Goal: Information Seeking & Learning: Learn about a topic

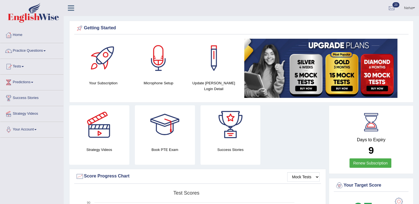
click at [39, 50] on link "Practice Questions" at bounding box center [31, 50] width 63 height 14
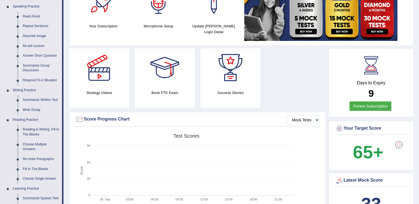
scroll to position [57, 0]
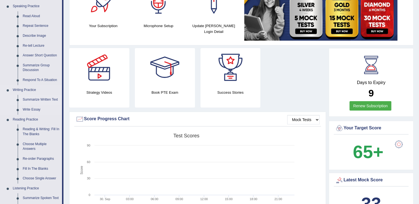
click at [38, 98] on link "Summarize Written Text" at bounding box center [41, 100] width 42 height 10
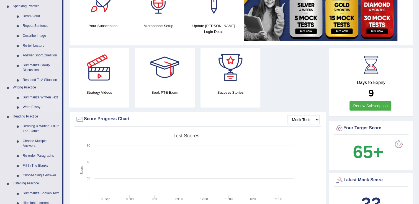
click at [20, 93] on link "Summarize Written Text" at bounding box center [41, 98] width 42 height 10
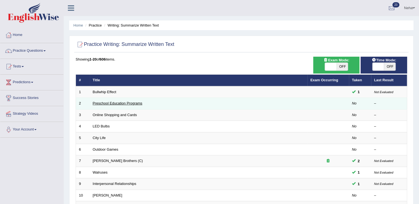
click at [110, 102] on link "Preschool Education Programs" at bounding box center [118, 103] width 50 height 4
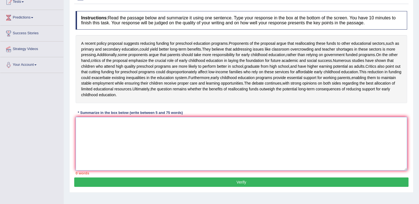
click at [165, 146] on textarea at bounding box center [241, 144] width 331 height 54
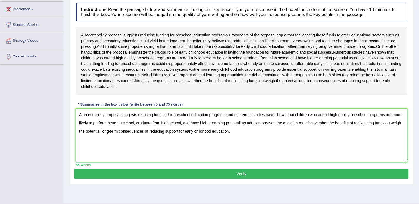
scroll to position [82, 0]
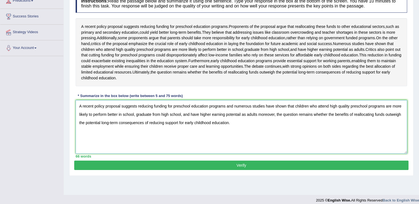
type textarea "A recent policy proposal suggests reducing funding for preschool education prog…"
click at [161, 170] on button "Verify" at bounding box center [241, 165] width 334 height 9
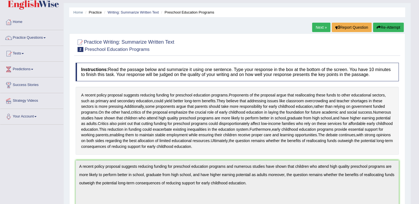
scroll to position [0, 0]
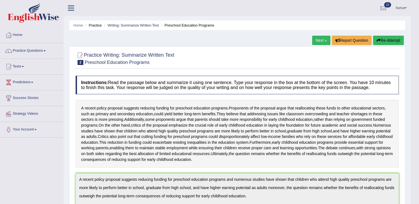
click at [322, 42] on link "Next »" at bounding box center [321, 40] width 18 height 9
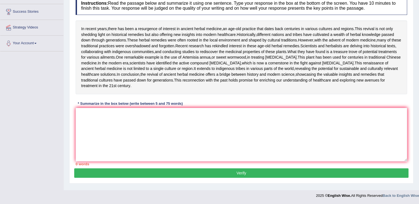
scroll to position [87, 0]
click at [192, 162] on textarea at bounding box center [241, 135] width 331 height 54
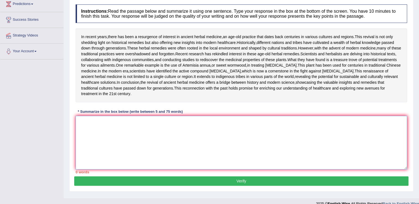
scroll to position [75, 0]
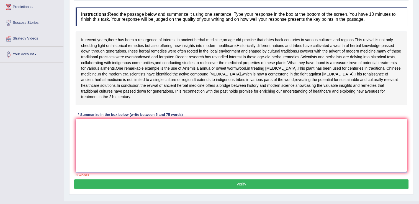
click at [193, 167] on textarea at bounding box center [241, 146] width 331 height 54
type textarea "i"
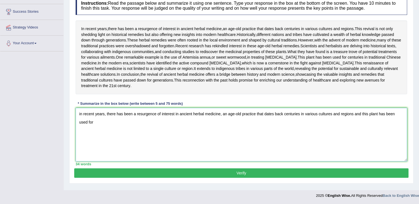
scroll to position [99, 0]
type textarea "in recent years, there has been a resurgence of interest in ancient herbal medi…"
click at [132, 140] on textarea "in recent years, there has been a resurgence of interest in ancient herbal medi…" at bounding box center [241, 135] width 331 height 54
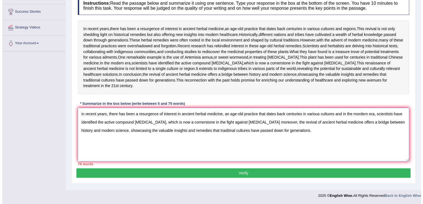
scroll to position [107, 0]
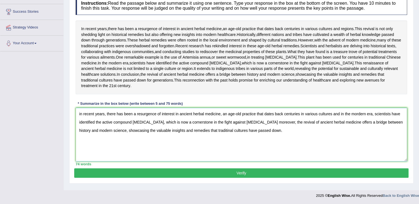
type textarea "in recent years, there has been a resurgence of interest in ancient herbal medi…"
click at [339, 178] on button "Verify" at bounding box center [241, 173] width 334 height 9
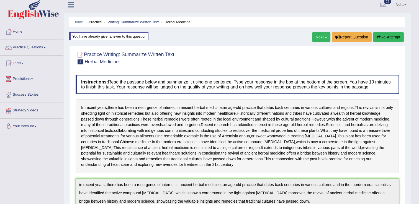
scroll to position [0, 0]
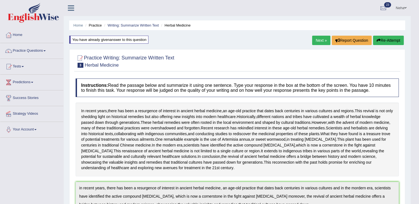
click at [386, 42] on button "Re-Attempt" at bounding box center [388, 40] width 31 height 9
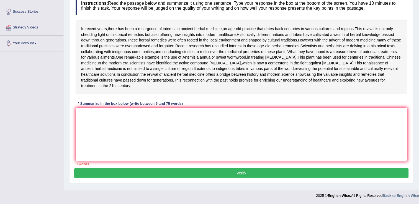
scroll to position [96, 0]
click at [191, 145] on textarea at bounding box center [241, 135] width 331 height 54
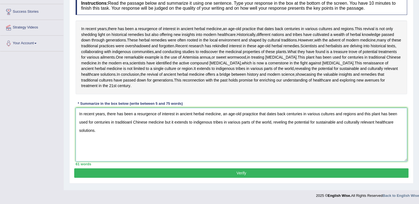
scroll to position [117, 0]
type textarea "In recent years, there has been a resurgence of interest in ancient herbal medi…"
click at [196, 177] on button "Verify" at bounding box center [241, 173] width 334 height 9
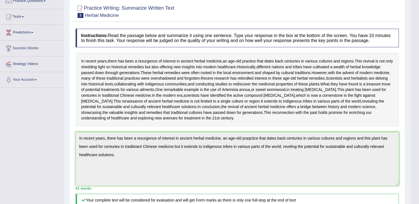
scroll to position [7, 0]
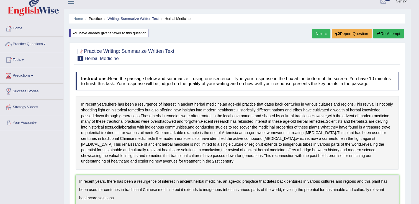
click at [383, 33] on button "Re-Attempt" at bounding box center [388, 33] width 31 height 9
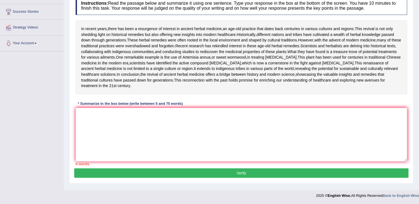
scroll to position [95, 0]
click at [202, 162] on textarea at bounding box center [241, 135] width 331 height 54
type textarea "i"
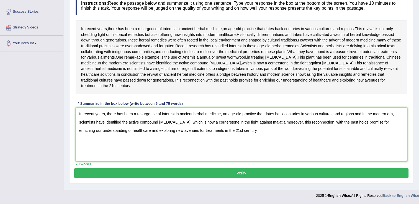
scroll to position [101, 0]
type textarea "In recent years, there has been a resurgence of interest in ancient herbal medi…"
click at [198, 178] on button "Verify" at bounding box center [241, 173] width 334 height 9
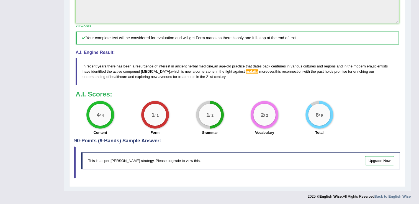
scroll to position [252, 0]
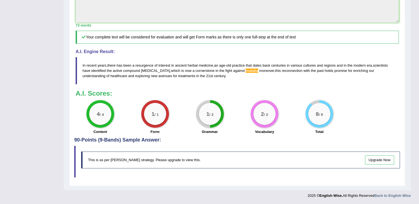
click at [310, 166] on div "This is as per English Wise's strategy. Please upgrade to view this. Upgrade Now" at bounding box center [240, 160] width 319 height 17
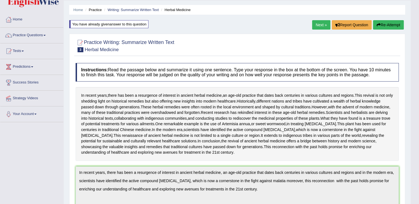
scroll to position [0, 0]
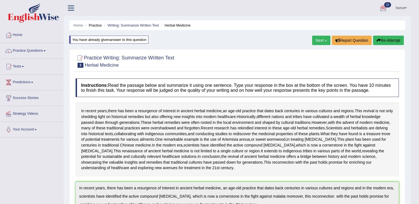
click at [317, 41] on link "Next »" at bounding box center [321, 40] width 18 height 9
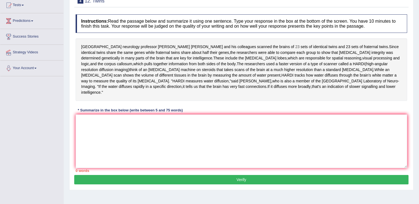
scroll to position [64, 0]
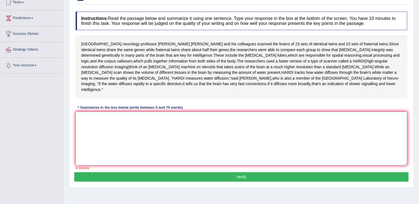
click at [215, 120] on textarea at bounding box center [241, 139] width 331 height 54
click at [191, 121] on textarea "UCLA neurology professor Paul" at bounding box center [241, 139] width 331 height 54
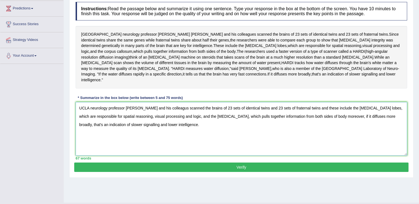
scroll to position [74, 0]
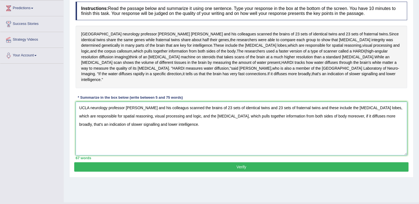
click at [183, 103] on textarea "UCLA neurology professor Paul Thompson and his colleagus scanned the brains of …" at bounding box center [241, 129] width 331 height 54
click at [198, 127] on textarea "UCLA neurology professor Paul Thompson and his colleagues scanned the brains of…" at bounding box center [241, 129] width 331 height 54
click at [404, 110] on textarea "UCLA neurology professor Paul Thompson and his colleagues scanned the brains of…" at bounding box center [241, 129] width 331 height 54
type textarea "UCLA neurology professor Paul Thompson and his colleagues scanned the brains of…"
click at [192, 163] on button "Verify" at bounding box center [241, 167] width 334 height 9
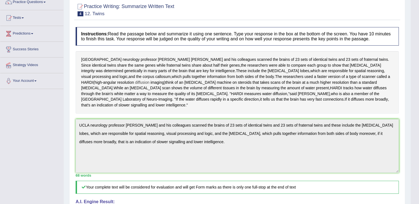
scroll to position [0, 0]
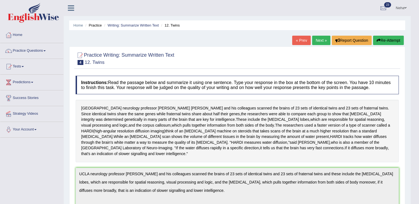
click at [324, 41] on link "Next »" at bounding box center [321, 40] width 18 height 9
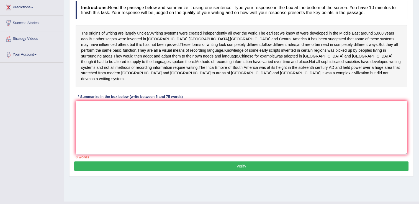
scroll to position [86, 0]
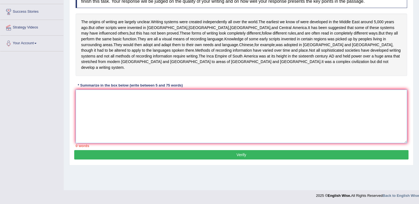
click at [174, 92] on textarea at bounding box center [241, 117] width 331 height 54
type textarea "T"
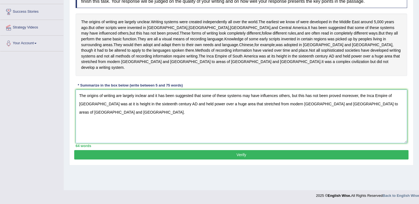
click at [282, 99] on textarea "The origins of writing are largely inclear and it has been suggested that some …" at bounding box center [241, 117] width 331 height 54
click at [362, 103] on textarea "The origins of writing are largely inclear and it has been suggested that some …" at bounding box center [241, 117] width 331 height 54
click at [334, 101] on textarea "The origins of writing are largely inclear and it has been suggested that some …" at bounding box center [241, 117] width 331 height 54
click at [371, 103] on textarea "The origins of writing are largely inclear and it has been suggested that some …" at bounding box center [241, 117] width 331 height 54
type textarea "The origins of writing are largely inclear and it has been suggested that some …"
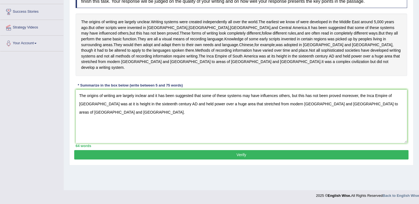
click at [297, 150] on button "Verify" at bounding box center [241, 154] width 334 height 9
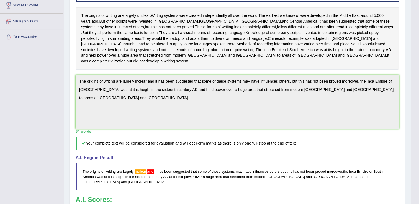
scroll to position [92, 0]
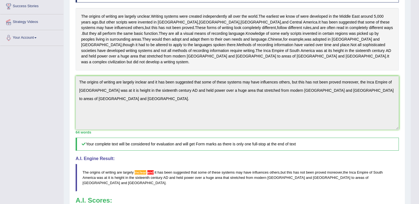
click at [149, 171] on span "and" at bounding box center [150, 173] width 6 height 4
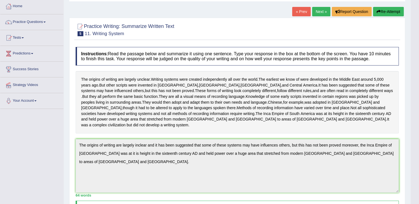
scroll to position [0, 0]
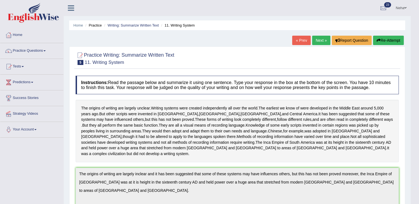
click at [387, 41] on button "Re-Attempt" at bounding box center [388, 40] width 31 height 9
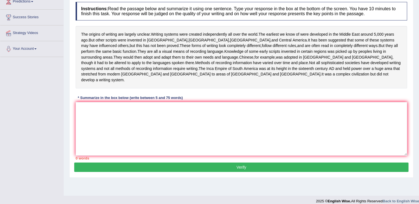
click at [245, 124] on textarea at bounding box center [241, 129] width 331 height 54
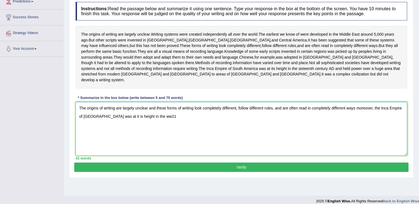
click at [222, 109] on textarea "The origins of writing are largely unclear and these forms of writing look comp…" at bounding box center [241, 129] width 331 height 54
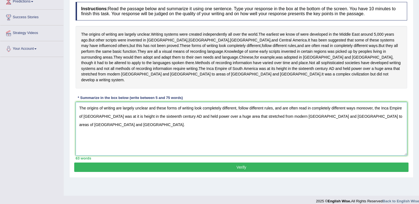
type textarea "The origins of writing are largely unclear and these forms of writing look comp…"
click at [224, 163] on button "Verify" at bounding box center [241, 167] width 334 height 9
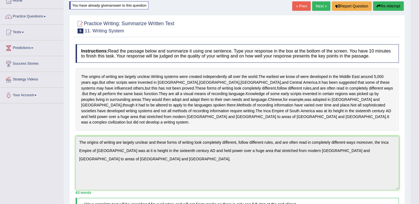
scroll to position [33, 0]
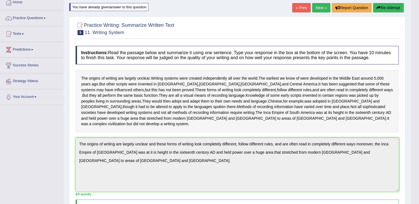
click at [319, 6] on link "Next »" at bounding box center [321, 7] width 18 height 9
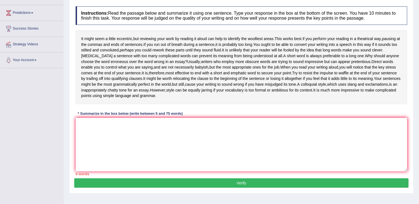
scroll to position [70, 0]
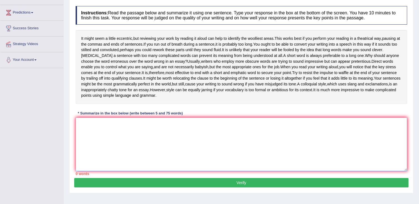
click at [182, 139] on textarea at bounding box center [241, 145] width 331 height 54
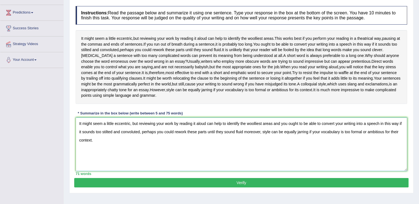
type textarea "It might seem a little eccentric, but reviewing your work by reading it aloud c…"
click at [147, 182] on button "Verify" at bounding box center [241, 182] width 334 height 9
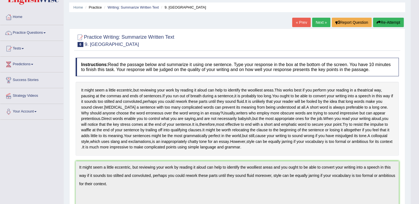
scroll to position [0, 0]
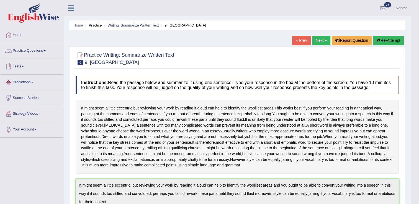
click at [34, 50] on link "Practice Questions" at bounding box center [31, 50] width 63 height 14
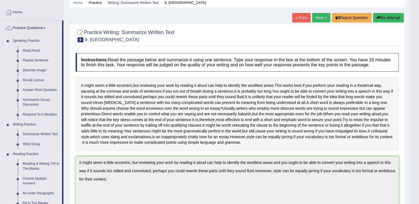
scroll to position [22, 0]
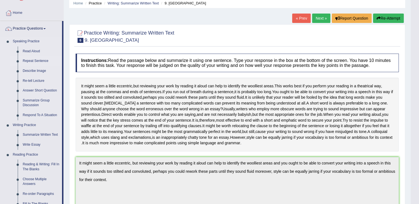
click at [33, 60] on link "Repeat Sentence" at bounding box center [41, 61] width 42 height 10
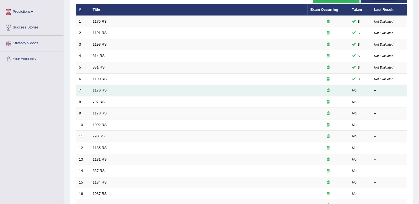
scroll to position [71, 0]
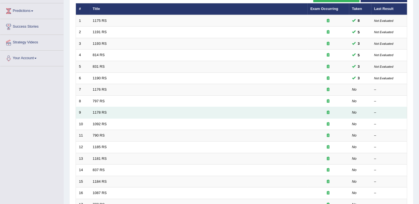
click at [277, 112] on td "1178 RS" at bounding box center [199, 113] width 218 height 12
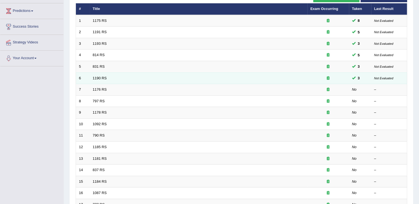
click at [174, 81] on td "1190 RS" at bounding box center [199, 79] width 218 height 12
click at [98, 78] on link "1190 RS" at bounding box center [100, 78] width 14 height 4
click at [93, 76] on link "1190 RS" at bounding box center [100, 78] width 14 height 4
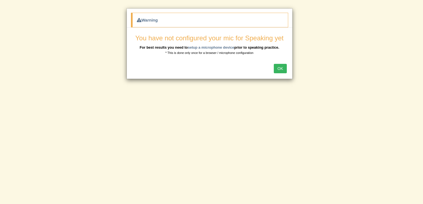
click at [280, 67] on button "OK" at bounding box center [280, 68] width 13 height 9
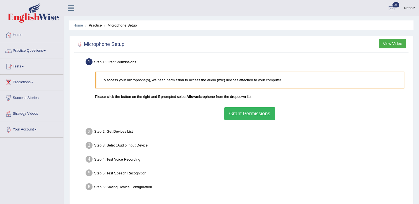
click at [253, 116] on button "Grant Permissions" at bounding box center [249, 113] width 50 height 13
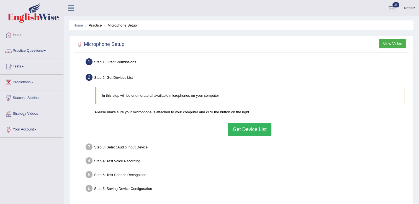
click at [249, 131] on button "Get Device List" at bounding box center [249, 129] width 43 height 13
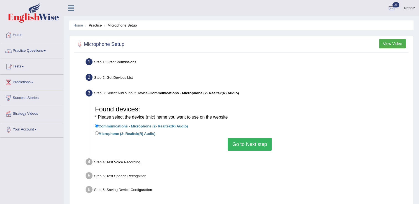
click at [247, 143] on button "Go to Next step" at bounding box center [250, 144] width 44 height 13
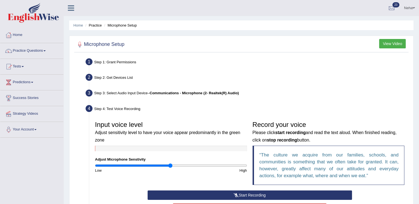
scroll to position [86, 0]
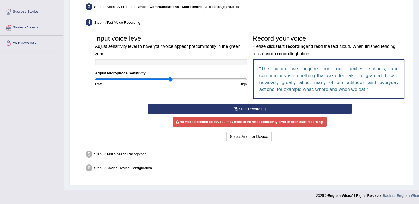
click at [239, 107] on button "Start Recording" at bounding box center [250, 108] width 204 height 9
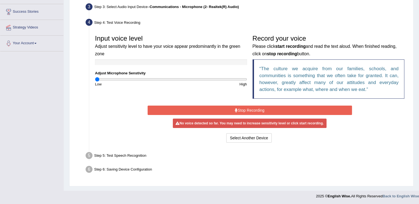
click at [95, 80] on input "range" at bounding box center [171, 79] width 152 height 4
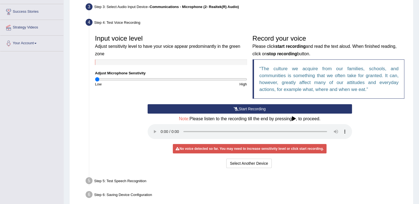
click at [203, 109] on button "Start Recording" at bounding box center [250, 108] width 204 height 9
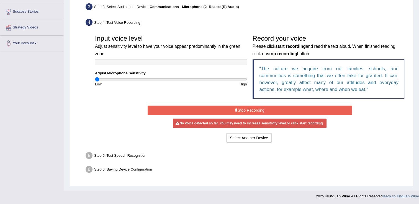
click at [98, 82] on div "Low" at bounding box center [131, 84] width 79 height 5
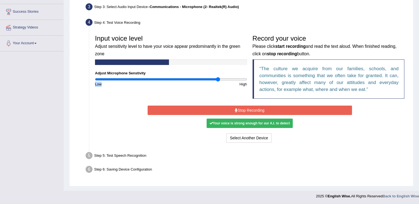
drag, startPoint x: 98, startPoint y: 81, endPoint x: 218, endPoint y: 84, distance: 120.2
click at [218, 82] on input "range" at bounding box center [171, 79] width 152 height 4
click at [251, 108] on button "Stop Recording" at bounding box center [250, 110] width 204 height 9
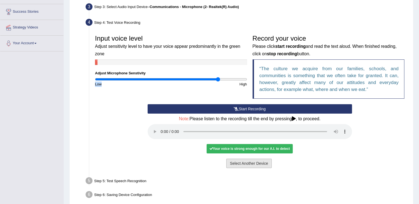
click at [242, 164] on button "Select Another Device" at bounding box center [248, 163] width 45 height 9
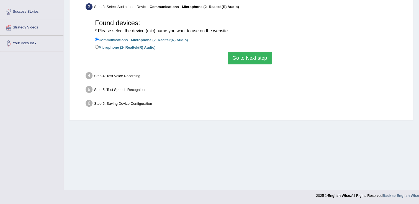
click at [239, 56] on button "Go to Next step" at bounding box center [250, 58] width 44 height 13
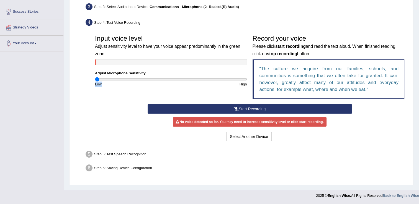
click at [97, 80] on input "range" at bounding box center [171, 79] width 152 height 4
click at [183, 110] on button "Start Recording" at bounding box center [250, 108] width 204 height 9
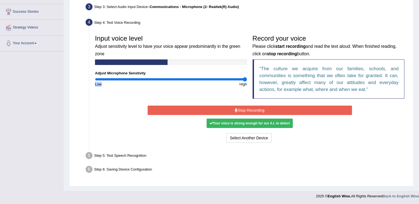
drag, startPoint x: 99, startPoint y: 79, endPoint x: 266, endPoint y: 88, distance: 167.2
click at [247, 82] on input "range" at bounding box center [171, 79] width 152 height 4
click at [255, 110] on button "Stop Recording" at bounding box center [250, 110] width 204 height 9
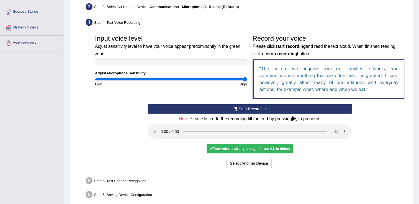
click at [270, 148] on div "Your voice is strong enough for our A.I. to detect" at bounding box center [250, 148] width 86 height 9
click at [254, 163] on button "Select Another Device" at bounding box center [248, 163] width 45 height 9
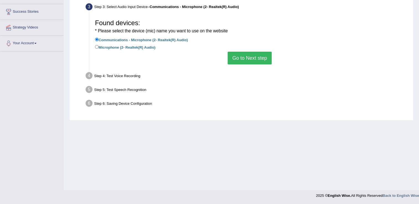
click at [247, 60] on button "Go to Next step" at bounding box center [250, 58] width 44 height 13
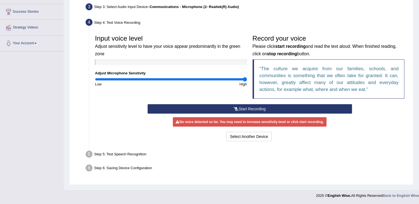
click at [218, 111] on button "Start Recording" at bounding box center [250, 108] width 204 height 9
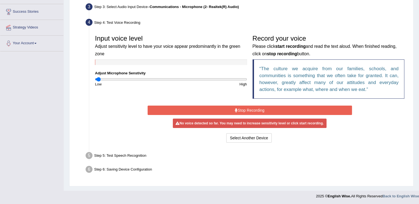
click at [98, 80] on input "range" at bounding box center [171, 79] width 152 height 4
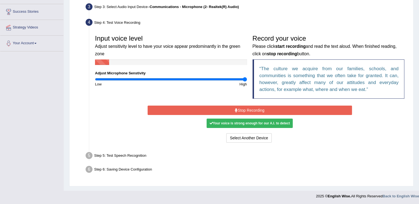
drag, startPoint x: 98, startPoint y: 80, endPoint x: 268, endPoint y: 87, distance: 169.9
type input "2"
click at [247, 82] on input "range" at bounding box center [171, 79] width 152 height 4
click at [254, 109] on button "Stop Recording" at bounding box center [250, 110] width 204 height 9
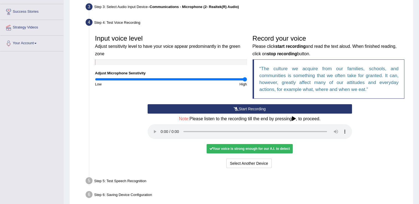
click at [321, 158] on div "Start Recording Stop Recording Note: Please listen to the recording till the en…" at bounding box center [250, 136] width 210 height 65
click at [363, 147] on div "Start Recording Stop Recording Note: Please listen to the recording till the en…" at bounding box center [249, 136] width 315 height 65
click at [243, 165] on button "Select Another Device" at bounding box center [248, 163] width 45 height 9
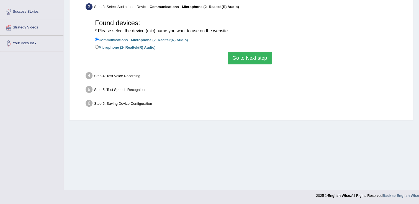
click at [244, 58] on button "Go to Next step" at bounding box center [250, 58] width 44 height 13
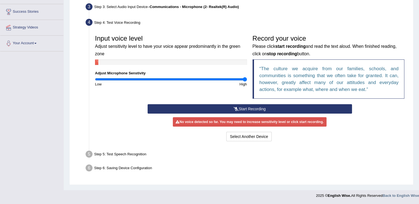
click at [211, 109] on button "Start Recording" at bounding box center [250, 108] width 204 height 9
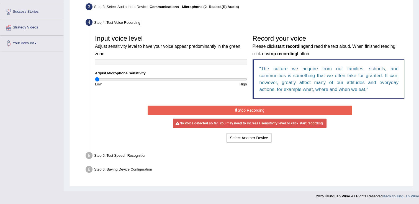
click at [95, 79] on input "range" at bounding box center [171, 79] width 152 height 4
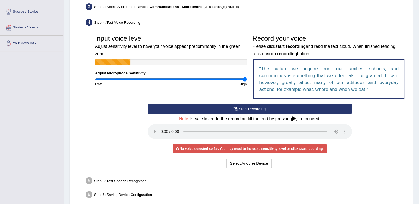
drag, startPoint x: 95, startPoint y: 79, endPoint x: 244, endPoint y: 80, distance: 149.0
click at [244, 80] on input "range" at bounding box center [171, 79] width 152 height 4
click at [234, 107] on icon at bounding box center [236, 109] width 5 height 4
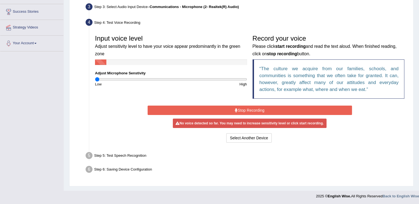
drag, startPoint x: 242, startPoint y: 79, endPoint x: 75, endPoint y: 75, distance: 167.6
click at [95, 77] on input "range" at bounding box center [171, 79] width 152 height 4
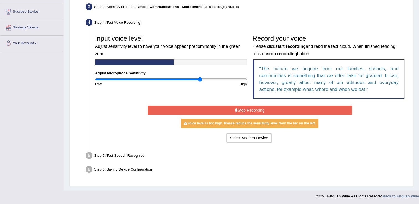
drag, startPoint x: 97, startPoint y: 80, endPoint x: 200, endPoint y: 83, distance: 102.8
click at [200, 82] on input "range" at bounding box center [171, 79] width 152 height 4
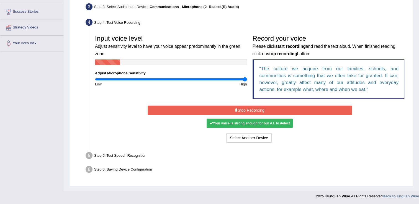
drag, startPoint x: 197, startPoint y: 81, endPoint x: 270, endPoint y: 81, distance: 72.5
click at [247, 81] on input "range" at bounding box center [171, 79] width 152 height 4
click at [249, 109] on button "Stop Recording" at bounding box center [250, 110] width 204 height 9
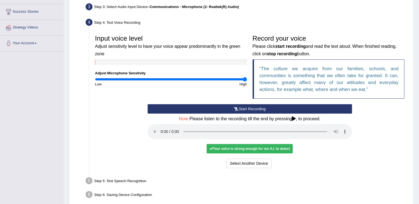
click at [353, 146] on div "Start Recording Stop Recording Note: Please listen to the recording till the en…" at bounding box center [250, 136] width 210 height 65
click at [295, 120] on icon at bounding box center [294, 119] width 4 height 4
click at [258, 166] on button "Select Another Device" at bounding box center [248, 163] width 45 height 9
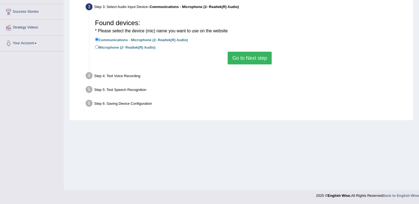
click at [252, 54] on button "Go to Next step" at bounding box center [250, 58] width 44 height 13
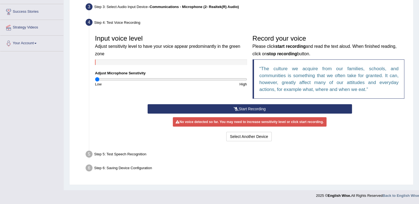
click at [95, 80] on input "range" at bounding box center [171, 79] width 152 height 4
click at [158, 107] on button "Start Recording" at bounding box center [250, 108] width 204 height 9
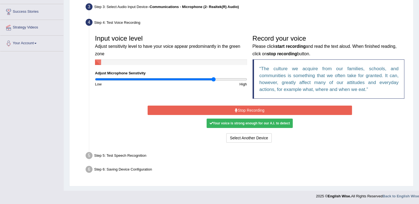
drag, startPoint x: 96, startPoint y: 79, endPoint x: 214, endPoint y: 80, distance: 117.4
type input "1.58"
click at [214, 80] on input "range" at bounding box center [171, 79] width 152 height 4
click at [225, 109] on button "Stop Recording" at bounding box center [250, 110] width 204 height 9
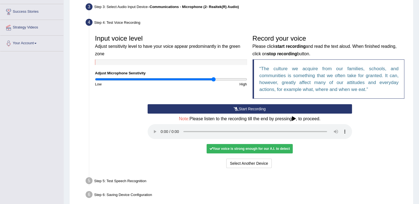
scroll to position [112, 0]
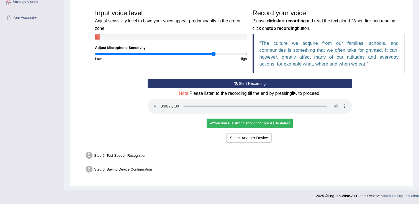
click at [243, 119] on div "Your voice is strong enough for our A.I. to detect" at bounding box center [250, 123] width 86 height 9
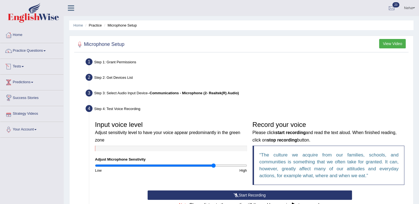
click at [23, 66] on link "Tests" at bounding box center [31, 66] width 63 height 14
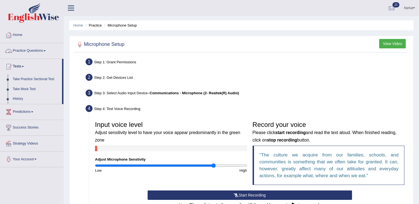
click at [45, 49] on link "Practice Questions" at bounding box center [31, 50] width 63 height 14
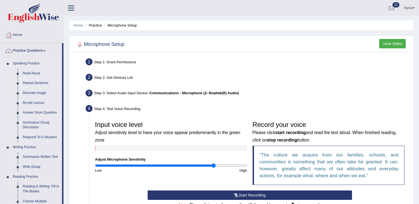
click at [27, 84] on link "Repeat Sentence" at bounding box center [41, 83] width 42 height 10
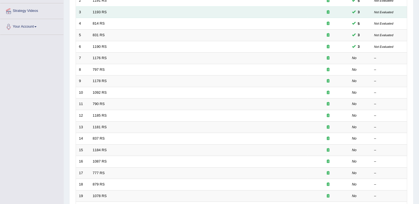
scroll to position [104, 0]
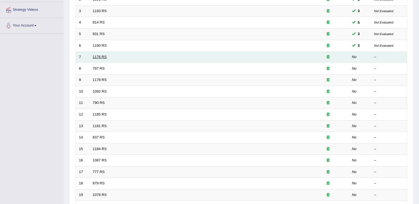
click at [103, 56] on link "1176 RS" at bounding box center [100, 57] width 14 height 4
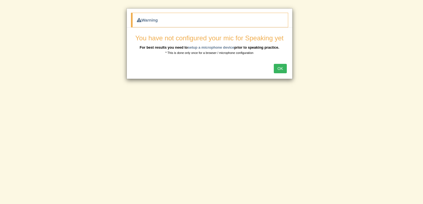
click at [186, 112] on div "Warning You have not configured your mic for Speaking yet For best results you …" at bounding box center [211, 102] width 423 height 204
click at [279, 70] on button "OK" at bounding box center [280, 68] width 13 height 9
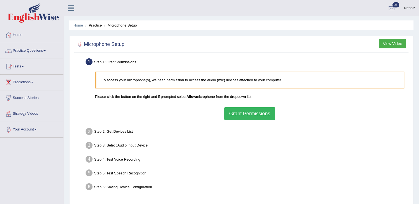
click at [234, 110] on button "Grant Permissions" at bounding box center [249, 113] width 50 height 13
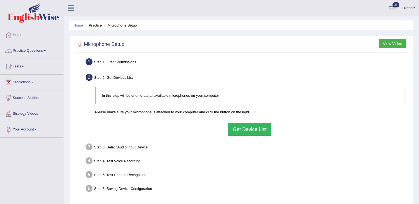
click at [260, 128] on button "Get Device List" at bounding box center [249, 129] width 43 height 13
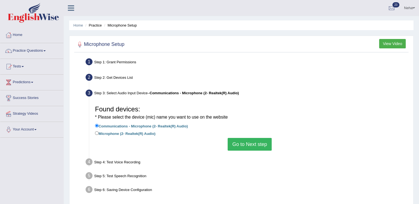
click at [244, 140] on button "Go to Next step" at bounding box center [250, 144] width 44 height 13
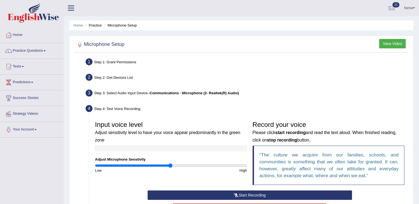
scroll to position [86, 0]
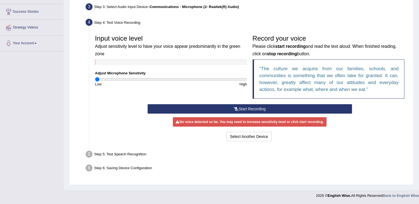
click at [96, 80] on input "range" at bounding box center [171, 79] width 152 height 4
click at [196, 107] on button "Start Recording" at bounding box center [250, 108] width 204 height 9
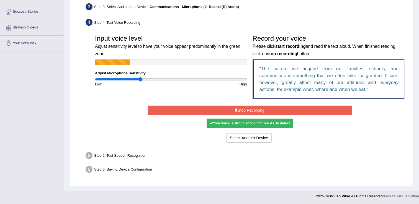
drag, startPoint x: 97, startPoint y: 79, endPoint x: 141, endPoint y: 78, distance: 43.8
type input "0.6"
click at [141, 78] on input "range" at bounding box center [171, 79] width 152 height 4
click at [215, 111] on button "Stop Recording" at bounding box center [250, 110] width 204 height 9
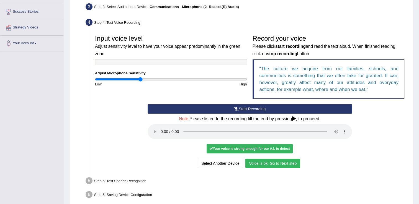
click at [286, 165] on button "Voice is ok. Go to Next step" at bounding box center [272, 163] width 55 height 9
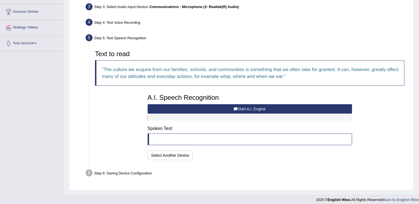
click at [247, 109] on button "Start A.I. Engine" at bounding box center [250, 108] width 204 height 9
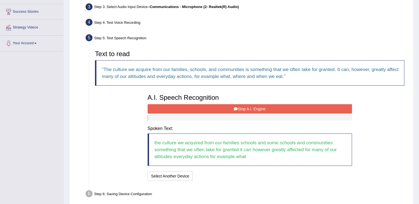
click at [247, 109] on button "Stop A.I. Engine" at bounding box center [250, 108] width 204 height 9
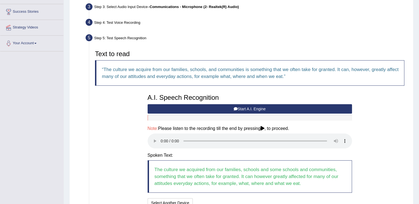
scroll to position [137, 0]
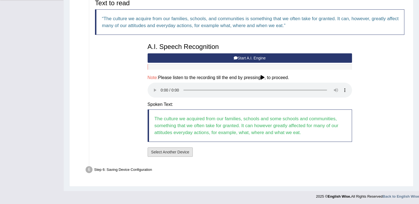
click at [177, 150] on button "Select Another Device" at bounding box center [170, 152] width 45 height 9
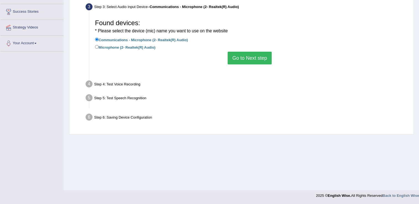
scroll to position [86, 0]
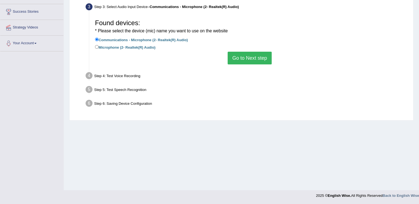
click at [251, 55] on button "Go to Next step" at bounding box center [250, 58] width 44 height 13
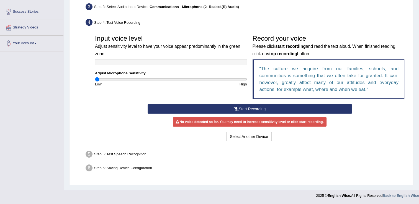
click at [97, 80] on input "range" at bounding box center [171, 79] width 152 height 4
click at [239, 108] on button "Start Recording" at bounding box center [250, 108] width 204 height 9
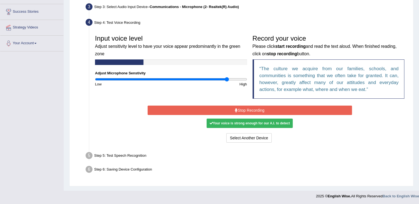
drag, startPoint x: 96, startPoint y: 79, endPoint x: 226, endPoint y: 80, distance: 129.6
click at [226, 80] on input "range" at bounding box center [171, 79] width 152 height 4
click at [246, 110] on button "Stop Recording" at bounding box center [250, 110] width 204 height 9
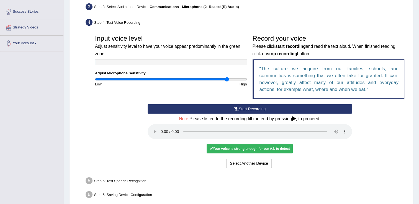
click at [295, 119] on icon at bounding box center [294, 119] width 4 height 4
click at [233, 149] on div "Your voice is strong enough for our A.I. to detect" at bounding box center [250, 148] width 86 height 9
click at [251, 162] on button "Select Another Device" at bounding box center [248, 163] width 45 height 9
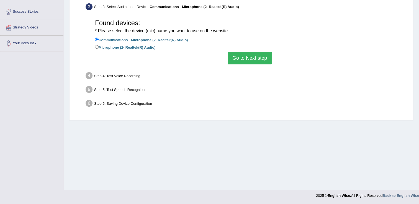
click at [249, 60] on button "Go to Next step" at bounding box center [250, 58] width 44 height 13
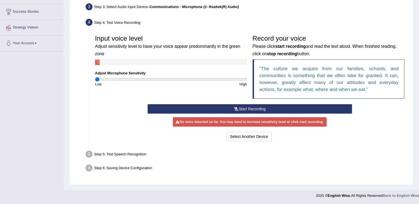
click at [96, 79] on input "range" at bounding box center [171, 79] width 152 height 4
click at [205, 106] on button "Start Recording" at bounding box center [250, 108] width 204 height 9
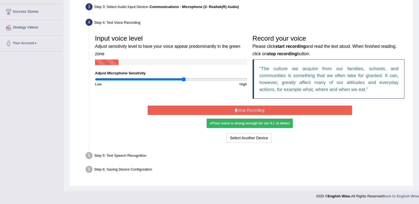
drag, startPoint x: 98, startPoint y: 80, endPoint x: 184, endPoint y: 81, distance: 85.3
click at [184, 81] on input "range" at bounding box center [171, 79] width 152 height 4
click at [247, 109] on button "Stop Recording" at bounding box center [250, 110] width 204 height 9
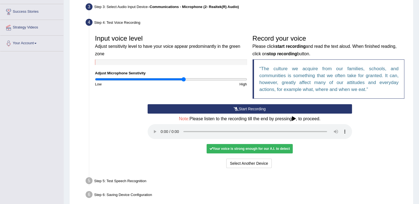
click at [359, 138] on div "Start Recording Stop Recording Note: Please listen to the recording till the en…" at bounding box center [249, 136] width 315 height 65
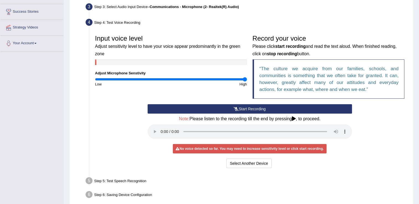
drag, startPoint x: 184, startPoint y: 79, endPoint x: 268, endPoint y: 102, distance: 86.4
type input "2"
click at [247, 82] on input "range" at bounding box center [171, 79] width 152 height 4
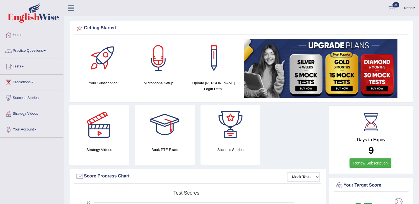
drag, startPoint x: 406, startPoint y: 0, endPoint x: 296, endPoint y: 120, distance: 163.1
click at [296, 120] on div "Strategy Videos Book PTE Exam Success Stories" at bounding box center [197, 137] width 262 height 64
drag, startPoint x: 0, startPoint y: 0, endPoint x: 24, endPoint y: 67, distance: 71.6
click at [24, 67] on link "Tests" at bounding box center [31, 66] width 63 height 14
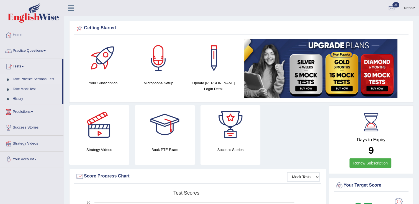
click at [34, 78] on link "Take Practice Sectional Test" at bounding box center [36, 79] width 52 height 10
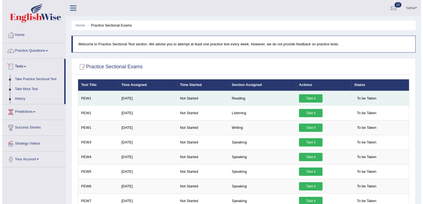
scroll to position [57, 0]
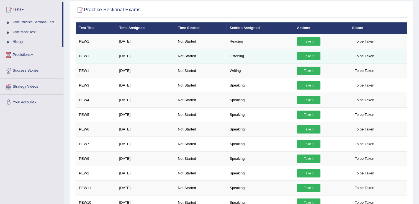
click at [307, 55] on link "Take it" at bounding box center [309, 56] width 24 height 8
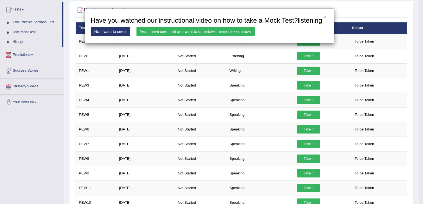
click at [216, 35] on link "Yes, I have seen that and want to undertake the mock exam now" at bounding box center [196, 31] width 118 height 9
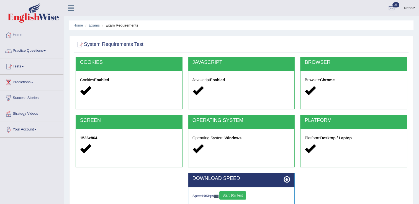
scroll to position [86, 0]
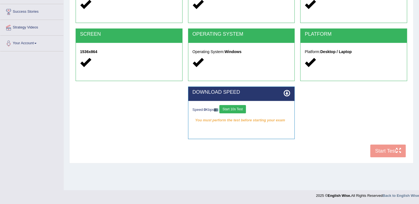
click at [232, 111] on button "Start 10s Test" at bounding box center [232, 109] width 26 height 8
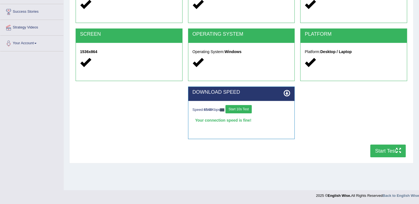
click at [390, 150] on button "Start Test" at bounding box center [387, 151] width 35 height 13
click at [388, 151] on button "Start Test" at bounding box center [387, 151] width 35 height 13
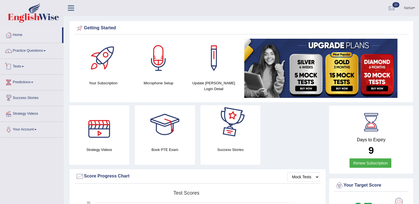
click at [23, 68] on link "Tests" at bounding box center [31, 66] width 63 height 14
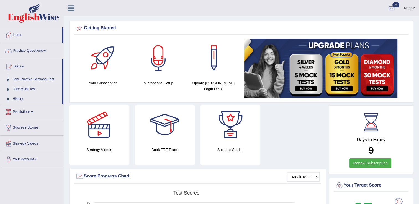
click at [40, 77] on link "Take Practice Sectional Test" at bounding box center [36, 79] width 52 height 10
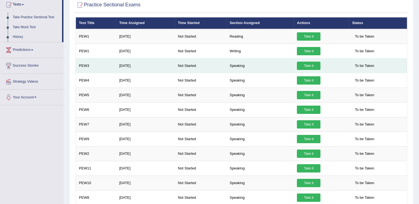
scroll to position [61, 0]
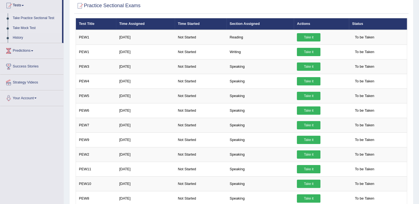
click at [33, 28] on link "Take Mock Test" at bounding box center [36, 28] width 52 height 10
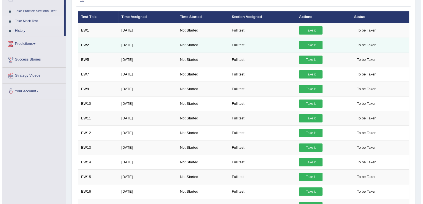
scroll to position [72, 0]
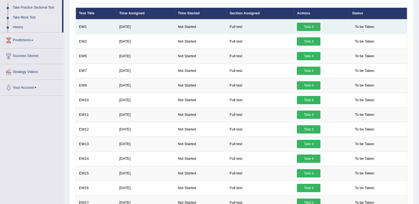
click at [307, 27] on link "Take it" at bounding box center [309, 27] width 24 height 8
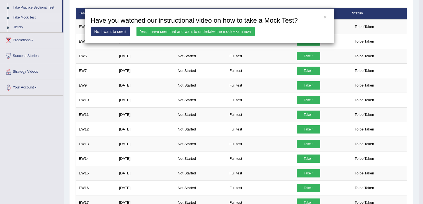
click at [211, 28] on link "Yes, I have seen that and want to undertake the mock exam now" at bounding box center [196, 31] width 118 height 9
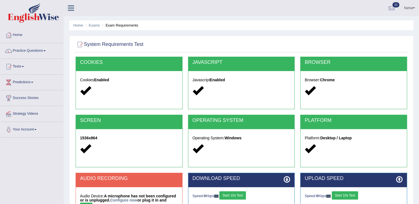
scroll to position [86, 0]
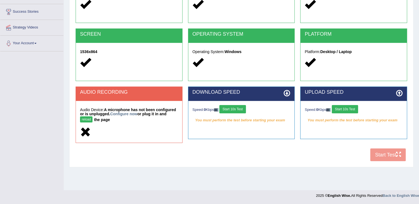
click at [92, 117] on button "reload" at bounding box center [86, 120] width 12 height 6
click at [238, 109] on button "Start 10s Test" at bounding box center [232, 109] width 26 height 8
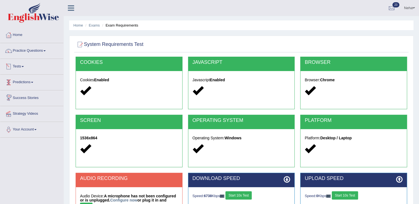
click at [25, 65] on link "Tests" at bounding box center [31, 66] width 63 height 14
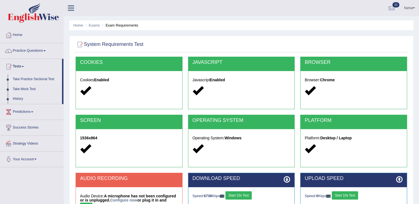
click at [41, 79] on link "Take Practice Sectional Test" at bounding box center [36, 79] width 52 height 10
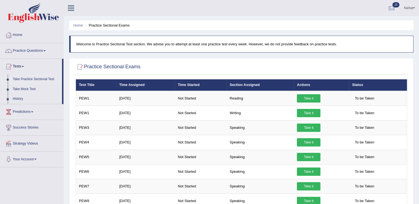
click at [18, 50] on link "Practice Questions" at bounding box center [31, 50] width 63 height 14
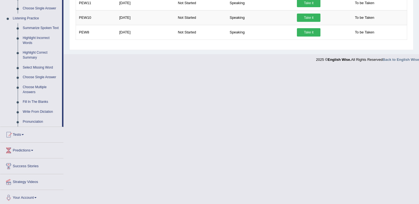
scroll to position [229, 0]
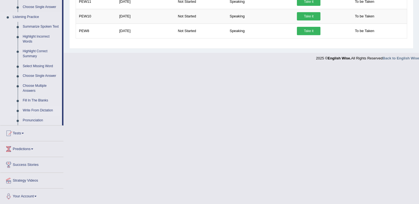
click at [41, 112] on link "Write From Dictation" at bounding box center [41, 111] width 42 height 10
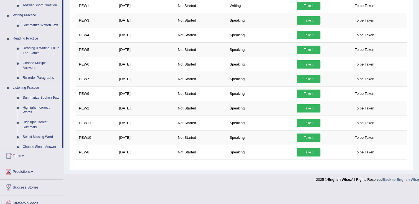
scroll to position [90, 0]
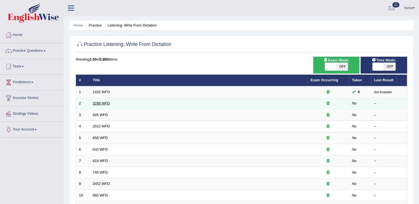
click at [96, 101] on link "3298 WFD" at bounding box center [101, 103] width 17 height 4
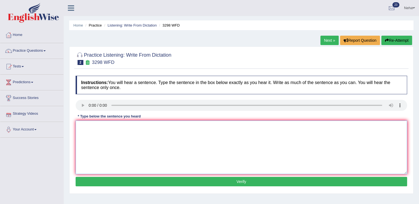
click at [104, 148] on textarea at bounding box center [241, 148] width 331 height 54
click at [113, 128] on textarea "Animal behaviour" at bounding box center [241, 148] width 331 height 54
type textarea "Animal behaviour appears to contain both"
click at [177, 127] on textarea "Animal behaviour appears to contain both" at bounding box center [241, 148] width 331 height 54
click at [218, 125] on textarea "Animal behaviour appears to contain both similar of distinct aspects of" at bounding box center [241, 148] width 331 height 54
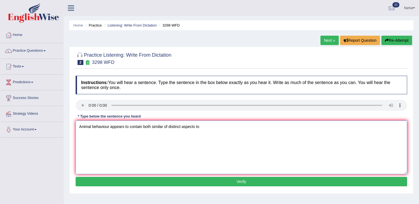
click at [211, 130] on textarea "Animal behaviour appears to contain both similar of distinct aspects to" at bounding box center [241, 148] width 331 height 54
type textarea "Animal behaviour appears to contain both similar of distinct aspects to that of…"
click at [187, 180] on button "Verify" at bounding box center [241, 181] width 331 height 9
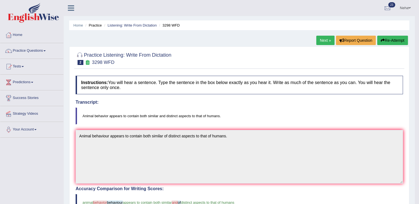
click at [384, 38] on button "Re-Attempt" at bounding box center [392, 40] width 31 height 9
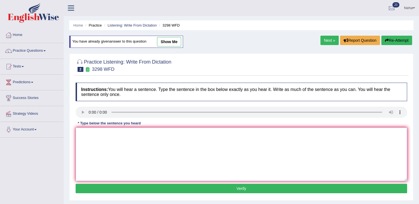
click at [250, 167] on textarea at bounding box center [241, 155] width 331 height 54
click at [131, 137] on textarea "Animal behavior" at bounding box center [241, 155] width 331 height 54
click at [180, 153] on textarea "Animal behavior appears to contain to both" at bounding box center [241, 155] width 331 height 54
click at [232, 147] on textarea "Animal behavior appears to contain to both similer and distinct" at bounding box center [241, 155] width 331 height 54
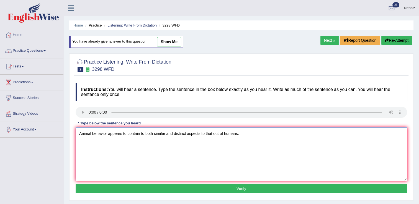
type textarea "Animal behavior appears to contain to both similer and distinct aspects to that…"
click at [196, 192] on button "Verify" at bounding box center [241, 188] width 331 height 9
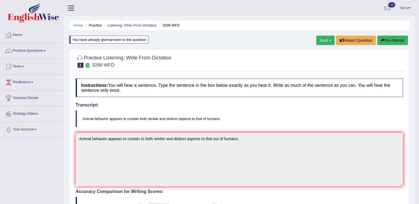
click at [321, 38] on link "Next »" at bounding box center [325, 40] width 18 height 9
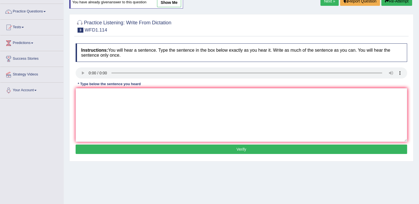
scroll to position [41, 0]
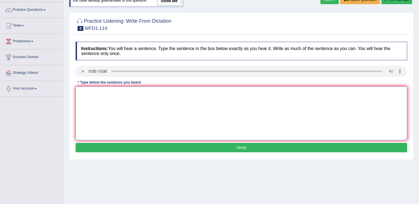
click at [148, 120] on textarea at bounding box center [241, 114] width 331 height 54
click at [99, 104] on textarea at bounding box center [241, 114] width 331 height 54
click at [182, 94] on textarea "The authors early works are less philosophical and more" at bounding box center [241, 114] width 331 height 54
type textarea "The authors early works are less philosophical and more experimantel."
click at [187, 147] on button "Verify" at bounding box center [241, 147] width 331 height 9
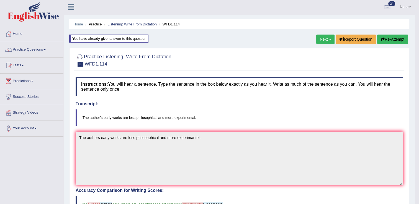
scroll to position [0, 0]
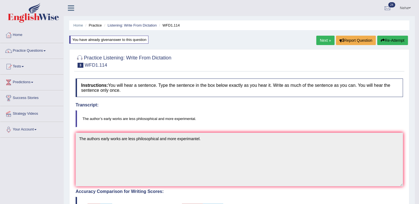
click at [394, 39] on button "Re-Attempt" at bounding box center [392, 40] width 31 height 9
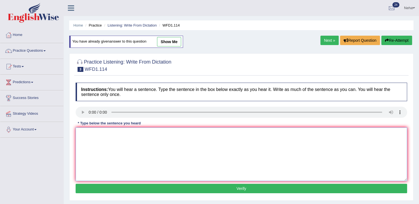
click at [246, 140] on textarea at bounding box center [241, 155] width 331 height 54
click at [121, 138] on textarea "The author's" at bounding box center [241, 155] width 331 height 54
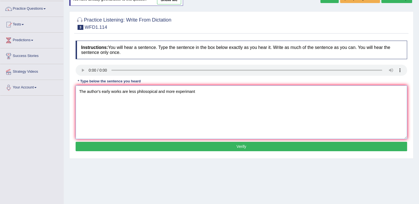
scroll to position [40, 0]
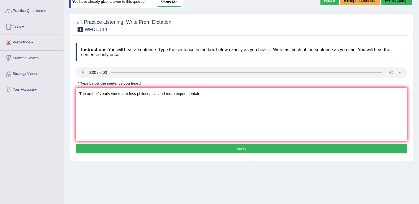
type textarea "The author's early works are less philosopical and more experimentale."
click at [154, 148] on button "Verify" at bounding box center [241, 148] width 331 height 9
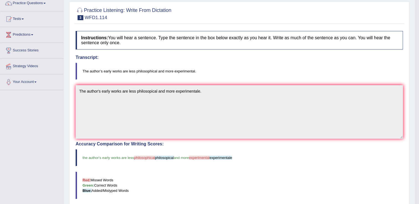
scroll to position [0, 0]
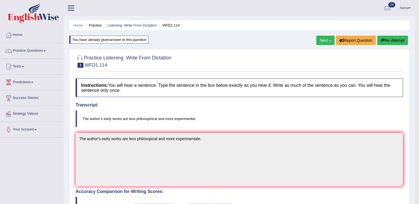
click at [398, 40] on button "Re-Attempt" at bounding box center [392, 40] width 31 height 9
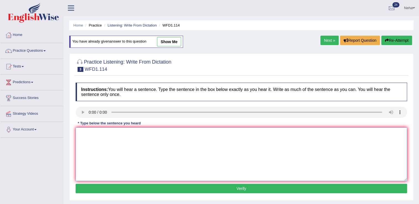
click at [197, 138] on textarea at bounding box center [241, 155] width 331 height 54
click at [125, 135] on textarea "The author's" at bounding box center [241, 155] width 331 height 54
click at [150, 138] on textarea "The author's early works are more" at bounding box center [241, 155] width 331 height 54
click at [192, 135] on textarea "The author's early works are less philosophical and less experimantal." at bounding box center [241, 155] width 331 height 54
type textarea "The author's early works are less philosophical and less experimental."
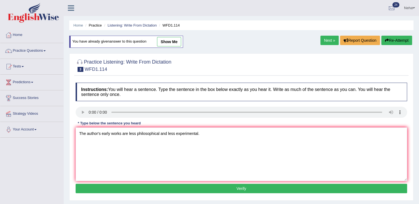
click at [180, 192] on button "Verify" at bounding box center [241, 188] width 331 height 9
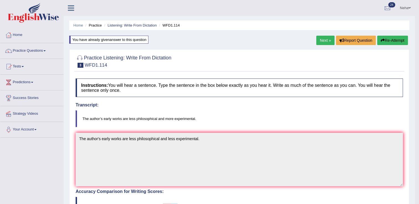
click at [323, 41] on link "Next »" at bounding box center [325, 40] width 18 height 9
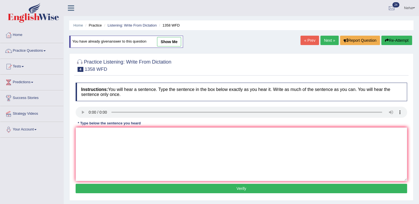
scroll to position [34, 0]
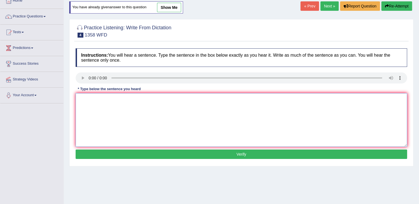
click at [107, 102] on textarea at bounding box center [241, 120] width 331 height 54
click at [137, 99] on textarea "Communication skills are becom every importnat in recent years." at bounding box center [241, 120] width 331 height 54
click at [145, 100] on textarea "Communication skills are becomevery importnat in recent years." at bounding box center [241, 120] width 331 height 54
click at [164, 100] on textarea "Communication skills are become very importnat in recent years." at bounding box center [241, 120] width 331 height 54
type textarea "Communication skills are become very important in recent years."
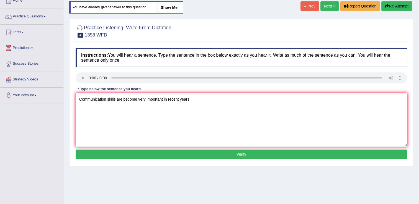
click at [166, 153] on button "Verify" at bounding box center [241, 154] width 331 height 9
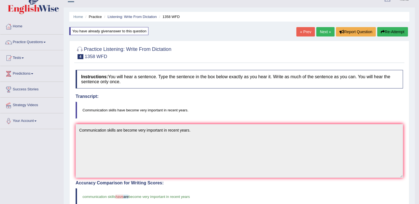
scroll to position [8, 0]
click at [396, 31] on button "Re-Attempt" at bounding box center [392, 31] width 31 height 9
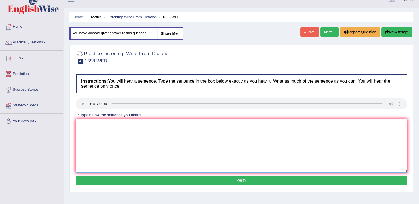
click at [194, 151] on textarea at bounding box center [241, 146] width 331 height 54
click at [137, 128] on textarea "Communication" at bounding box center [241, 146] width 331 height 54
type textarea "Communication skills have become very important in recent years."
click at [144, 179] on button "Verify" at bounding box center [241, 180] width 331 height 9
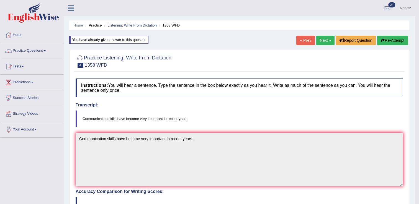
click at [325, 39] on link "Next »" at bounding box center [325, 40] width 18 height 9
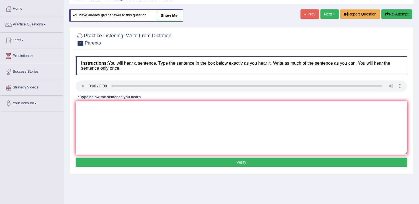
scroll to position [27, 0]
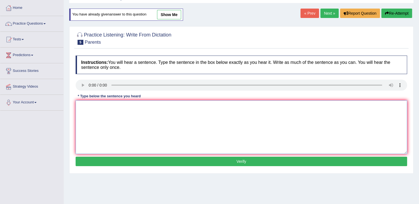
click at [157, 130] on textarea at bounding box center [241, 128] width 331 height 54
click at [102, 111] on textarea at bounding box center [241, 128] width 331 height 54
type textarea "Parents [DATE] are involved in the education of their children."
click at [113, 160] on button "Verify" at bounding box center [241, 161] width 331 height 9
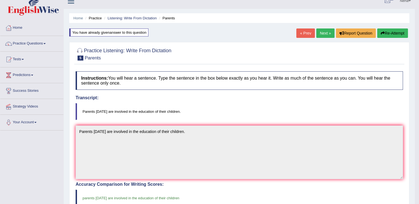
scroll to position [6, 0]
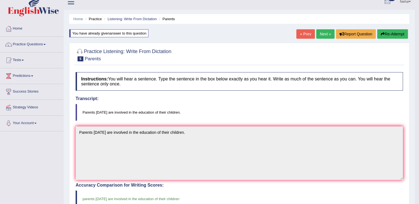
click at [328, 32] on link "Next »" at bounding box center [325, 33] width 18 height 9
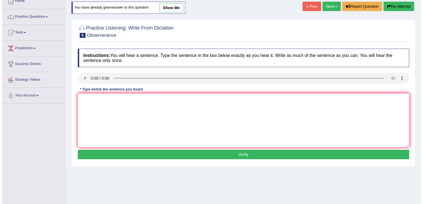
scroll to position [37, 0]
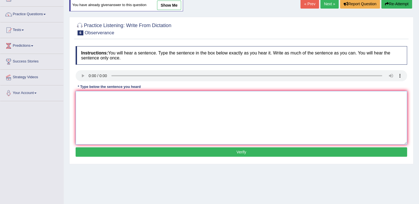
click at [159, 119] on textarea at bounding box center [241, 118] width 331 height 54
click at [109, 124] on textarea at bounding box center [241, 118] width 331 height 54
click at [148, 100] on textarea "observers waited nervously and" at bounding box center [241, 118] width 331 height 54
click at [82, 98] on textarea "observers waited nervously and dated the breath for their" at bounding box center [241, 118] width 331 height 54
click at [189, 102] on textarea "Observers waited nervously and dated the breath for their" at bounding box center [241, 118] width 331 height 54
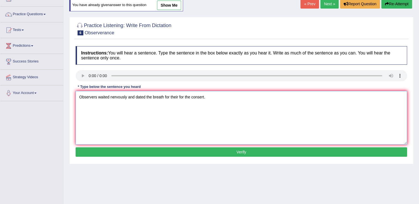
type textarea "Observers waited nervously and dated the breath for their for the consert."
click at [173, 152] on button "Verify" at bounding box center [241, 152] width 331 height 9
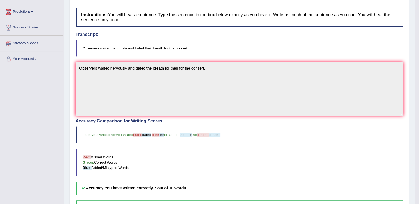
scroll to position [0, 0]
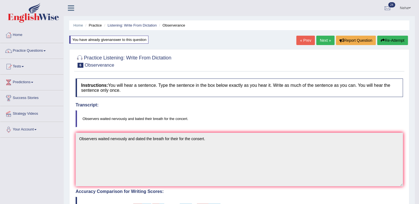
click at [322, 41] on link "Next »" at bounding box center [325, 40] width 18 height 9
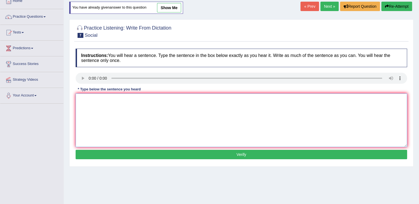
click at [179, 133] on textarea at bounding box center [241, 121] width 331 height 54
click at [107, 108] on textarea at bounding box center [241, 121] width 331 height 54
click at [198, 108] on textarea "Social policy has describe describes the ways way" at bounding box center [241, 121] width 331 height 54
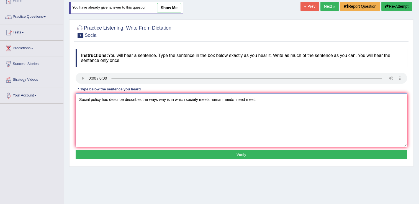
type textarea "Social policy has describe describes the ways way is in which society meets hum…"
click at [220, 154] on button "Verify" at bounding box center [241, 154] width 331 height 9
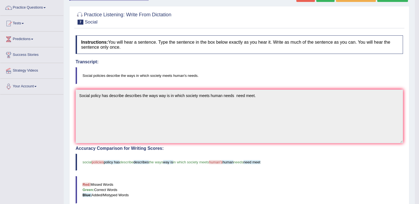
scroll to position [24, 0]
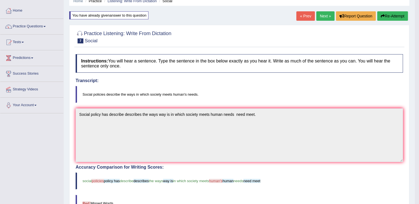
click at [397, 12] on button "Re-Attempt" at bounding box center [392, 15] width 31 height 9
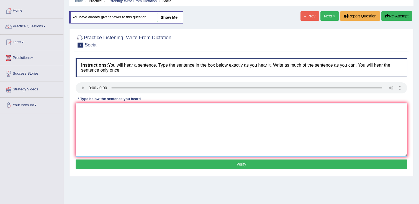
click at [213, 120] on textarea at bounding box center [241, 130] width 331 height 54
click at [126, 114] on textarea "Social policies" at bounding box center [241, 130] width 331 height 54
click at [175, 122] on textarea "Social policies describe the ways in which" at bounding box center [241, 130] width 331 height 54
type textarea "Social policies describe the ways in which society meets human's need needs."
click at [141, 164] on button "Verify" at bounding box center [241, 164] width 331 height 9
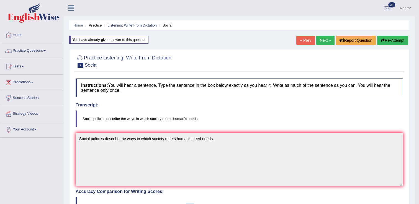
click at [325, 40] on link "Next »" at bounding box center [325, 40] width 18 height 9
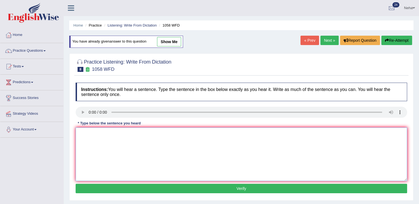
click at [119, 143] on textarea at bounding box center [241, 155] width 331 height 54
click at [89, 135] on textarea "T" at bounding box center [241, 155] width 331 height 54
type textarea "The skills of great stage actors cannot be taught."
click at [135, 189] on button "Verify" at bounding box center [241, 188] width 331 height 9
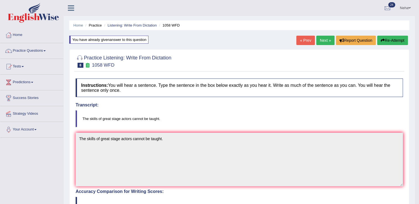
click at [323, 40] on link "Next »" at bounding box center [325, 40] width 18 height 9
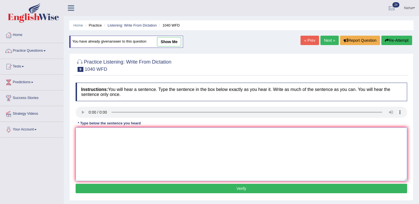
click at [208, 166] on textarea at bounding box center [241, 155] width 331 height 54
click at [107, 146] on textarea at bounding box center [241, 155] width 331 height 54
click at [193, 135] on textarea "Extracurricular activities can help studnet studnets" at bounding box center [241, 155] width 331 height 54
type textarea "Extracurricular activities can help studnet studnets to develop more talents."
click at [175, 189] on button "Verify" at bounding box center [241, 188] width 331 height 9
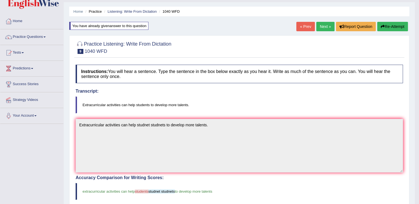
scroll to position [11, 0]
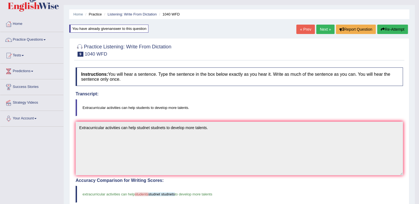
click at [327, 28] on link "Next »" at bounding box center [325, 29] width 18 height 9
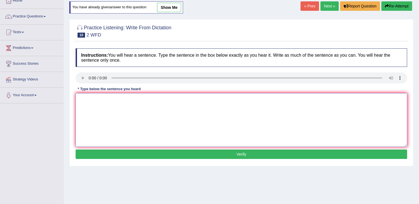
click at [196, 126] on textarea at bounding box center [241, 120] width 331 height 54
click at [93, 105] on textarea at bounding box center [241, 120] width 331 height 54
type textarea "Please confirm conform that you have received recieved the textbook."
click at [96, 156] on button "Verify" at bounding box center [241, 154] width 331 height 9
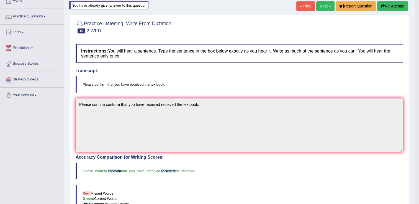
click at [328, 5] on link "Next »" at bounding box center [325, 5] width 18 height 9
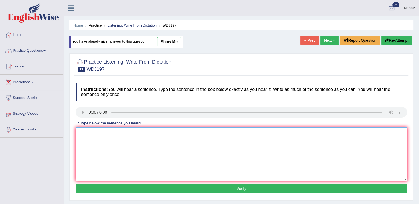
click at [101, 150] on textarea at bounding box center [241, 155] width 331 height 54
click at [133, 130] on textarea "A celebrated theory is" at bounding box center [241, 155] width 331 height 54
type textarea "A celebrated theory is still the source of great controversy."
click at [136, 185] on button "Verify" at bounding box center [241, 188] width 331 height 9
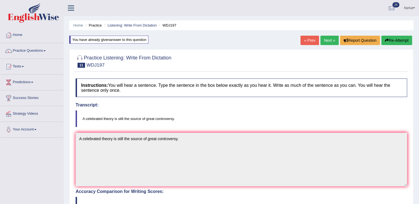
click at [328, 41] on link "Next »" at bounding box center [329, 40] width 18 height 9
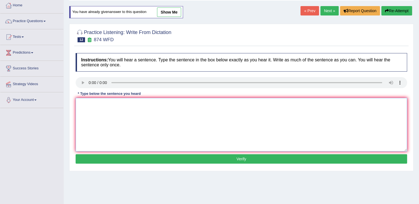
click at [94, 106] on textarea at bounding box center [241, 125] width 331 height 54
click at [160, 112] on textarea "Marine environments have been" at bounding box center [241, 125] width 331 height 54
click at [230, 106] on textarea "Marine environments have been destroyed the pollution and unsustainable" at bounding box center [241, 125] width 331 height 54
click at [159, 105] on textarea "Marine environments have been destroyed the pollution and unsustainable" at bounding box center [241, 125] width 331 height 54
click at [230, 112] on textarea "Marine environments have been destroyed through pollution and unsustainable" at bounding box center [241, 125] width 331 height 54
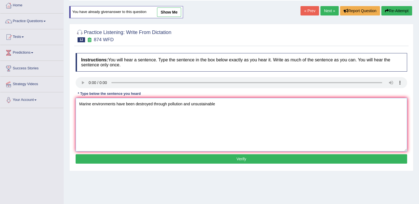
click at [226, 100] on textarea "Marine environments have been destroyed through pollution and unsustainable" at bounding box center [241, 125] width 331 height 54
type textarea "Marine environments have been destroyed through pollution and unsustainable dev…"
click at [208, 163] on button "Verify" at bounding box center [241, 159] width 331 height 9
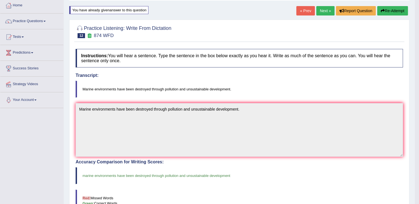
click at [321, 10] on link "Next »" at bounding box center [325, 10] width 18 height 9
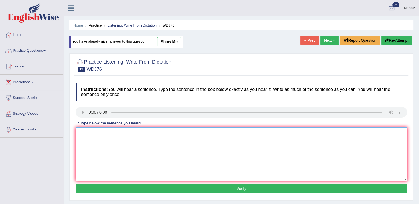
click at [117, 148] on textarea at bounding box center [241, 155] width 331 height 54
click at [143, 138] on textarea "Students are recommended" at bounding box center [241, 155] width 331 height 54
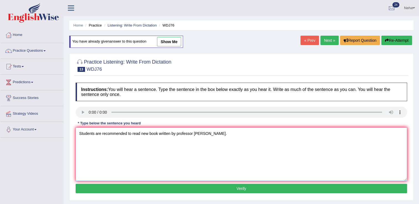
type textarea "Students are recommended to read new book written by professor [PERSON_NAME]."
click at [147, 188] on button "Verify" at bounding box center [241, 188] width 331 height 9
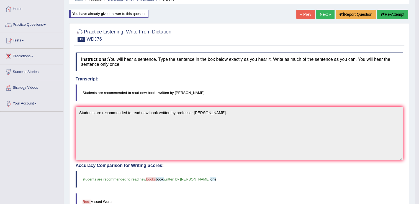
scroll to position [24, 0]
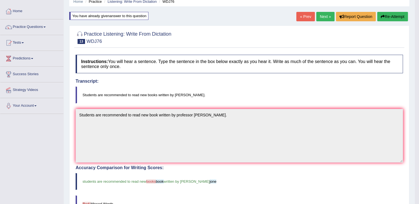
click at [390, 17] on button "Re-Attempt" at bounding box center [392, 16] width 31 height 9
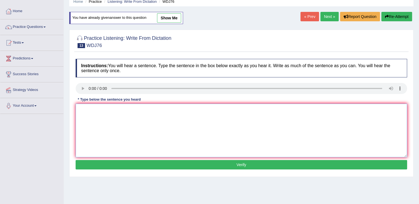
click at [223, 117] on textarea at bounding box center [241, 131] width 331 height 54
click at [86, 101] on div "* Type below the sentence you heard" at bounding box center [109, 99] width 67 height 5
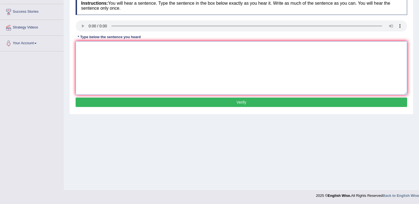
click at [109, 85] on textarea at bounding box center [241, 68] width 331 height 54
type textarea "Students are recommended to read new books written by professor Jones."
click at [143, 101] on button "Verify" at bounding box center [241, 102] width 331 height 9
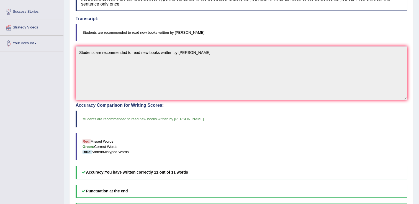
click at [143, 101] on div "Instructions: You will hear a sentence. Type the sentence in the box below exac…" at bounding box center [241, 121] width 334 height 264
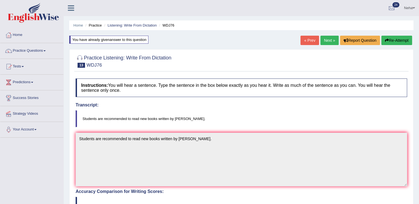
click at [329, 41] on link "Next »" at bounding box center [329, 40] width 18 height 9
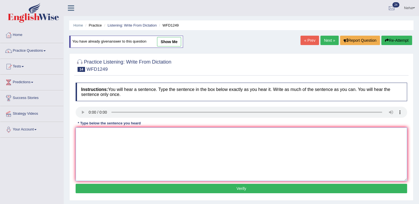
click at [148, 171] on textarea at bounding box center [241, 155] width 331 height 54
click at [174, 143] on textarea "urbanigations urbanigation are provides" at bounding box center [241, 155] width 331 height 54
click at [92, 133] on textarea "urbanigations urbanigation are provides an emphasize" at bounding box center [241, 155] width 331 height 54
type textarea "urbanizations urbanigation are provides an emphasize"
click at [81, 135] on textarea "urbanizations urbanigation are provides an emphasize" at bounding box center [241, 155] width 331 height 54
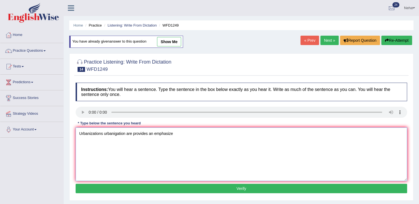
click at [102, 135] on textarea "Urbanizations urbanigation are provides an emphasize" at bounding box center [241, 155] width 331 height 54
click at [130, 135] on textarea "Urbanization urbanigation are provides an emphasize" at bounding box center [241, 155] width 331 height 54
click at [168, 136] on textarea "Urbanization provides an emphasize" at bounding box center [241, 155] width 331 height 54
click at [155, 133] on textarea "Urbanization provides an emphasize on th eexpansion of the community." at bounding box center [241, 155] width 331 height 54
type textarea "Urbanization provides an emphasize on the expansion of the community."
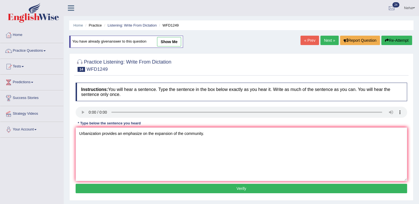
click at [172, 188] on button "Verify" at bounding box center [241, 188] width 331 height 9
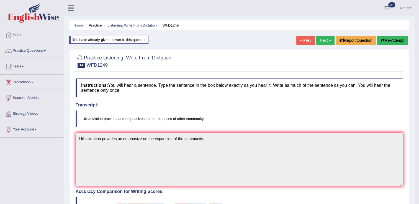
click at [394, 38] on button "Re-Attempt" at bounding box center [392, 40] width 31 height 9
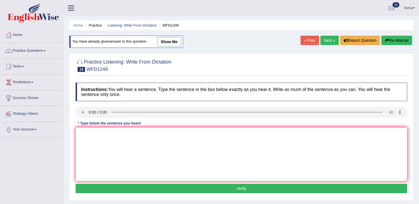
click at [269, 125] on div "Instructions: You will hear a sentence. Type the sentence in the box below exac…" at bounding box center [241, 139] width 334 height 118
click at [253, 137] on textarea at bounding box center [241, 155] width 331 height 54
click at [80, 135] on textarea "urbanization" at bounding box center [241, 155] width 331 height 54
click at [115, 134] on textarea "Urbanization" at bounding box center [241, 155] width 331 height 54
click at [119, 134] on textarea "Urbanization" at bounding box center [241, 155] width 331 height 54
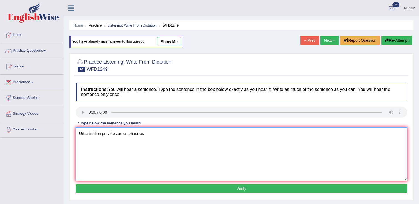
type textarea "Urbanization provides an emphasizes"
click at [169, 137] on textarea "Urbanization provides an emphasizes" at bounding box center [241, 155] width 331 height 54
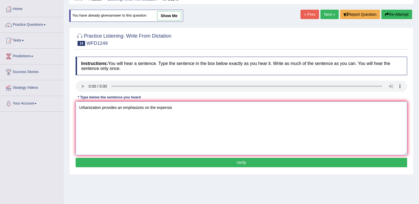
scroll to position [26, 0]
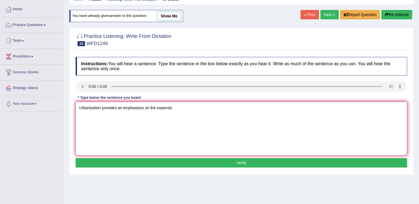
click at [200, 107] on textarea "Urbanization provides an emphasizes on the expensis" at bounding box center [241, 129] width 331 height 54
type textarea "Urbanization provides an emphasizes on the expensis of the community."
click at [162, 165] on button "Verify" at bounding box center [241, 162] width 331 height 9
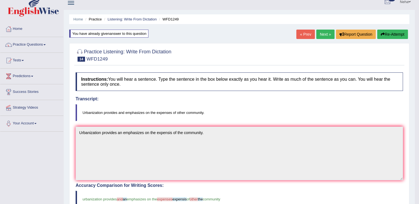
scroll to position [0, 0]
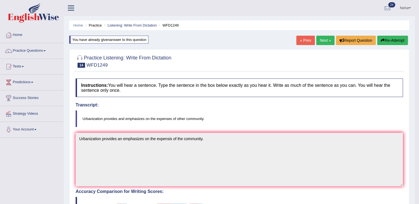
click at [390, 42] on button "Re-Attempt" at bounding box center [392, 40] width 31 height 9
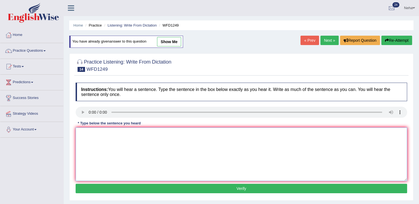
click at [219, 165] on textarea at bounding box center [241, 155] width 331 height 54
click at [81, 134] on textarea "urbanization" at bounding box center [241, 155] width 331 height 54
click at [122, 142] on textarea "Urbanization" at bounding box center [241, 155] width 331 height 54
type textarea "Urbanization provides and"
click at [141, 130] on textarea "Urbanization provides and" at bounding box center [241, 155] width 331 height 54
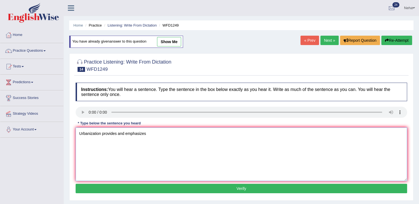
click at [164, 130] on textarea "Urbanization provides and emphasizes" at bounding box center [241, 155] width 331 height 54
type textarea "Urbanization provides and emphasizes on the expenses of the other community."
click at [176, 191] on button "Verify" at bounding box center [241, 188] width 331 height 9
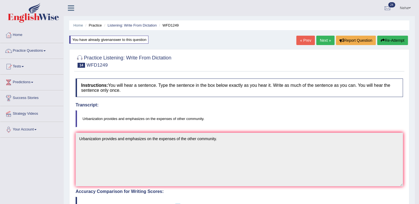
click at [325, 41] on link "Next »" at bounding box center [325, 40] width 18 height 9
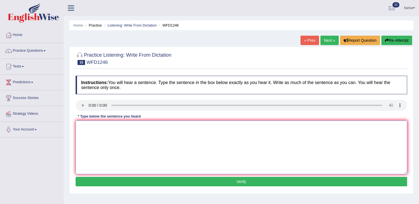
click at [119, 159] on textarea at bounding box center [241, 148] width 331 height 54
click at [113, 143] on textarea "History" at bounding box center [241, 148] width 331 height 54
type textarea "History economic"
click at [130, 126] on textarea "History economic" at bounding box center [241, 148] width 331 height 54
type textarea "History economic is the tricks of the subject."
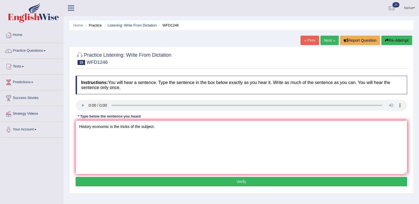
click at [118, 179] on button "Verify" at bounding box center [241, 181] width 331 height 9
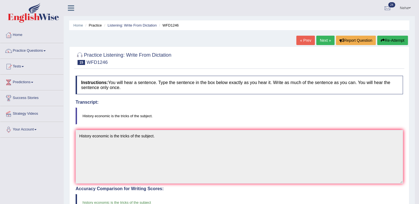
click at [328, 37] on link "Next »" at bounding box center [325, 40] width 18 height 9
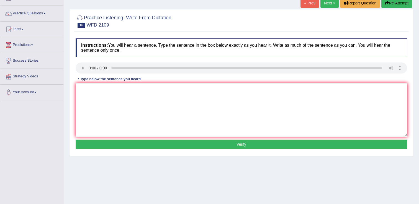
scroll to position [38, 0]
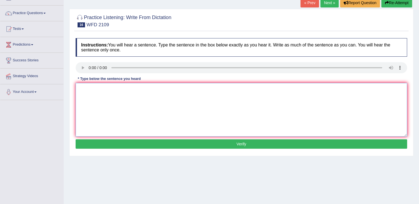
click at [83, 111] on textarea at bounding box center [241, 110] width 331 height 54
click at [122, 101] on textarea "Scientist" at bounding box center [241, 110] width 331 height 54
click at [126, 90] on textarea "Scientist are unsure when tne early man left [GEOGRAPHIC_DATA]" at bounding box center [241, 110] width 331 height 54
click at [128, 90] on textarea "Scientist are unsure when ne early man left [GEOGRAPHIC_DATA]" at bounding box center [241, 110] width 331 height 54
type textarea "Scientist are unsure when why the early man left [GEOGRAPHIC_DATA]"
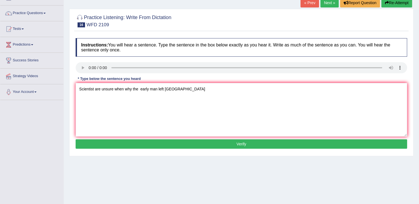
click at [141, 146] on button "Verify" at bounding box center [241, 144] width 331 height 9
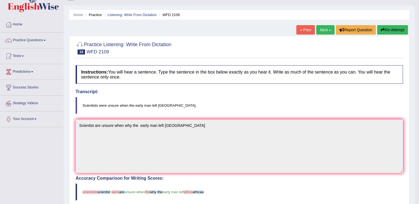
scroll to position [10, 0]
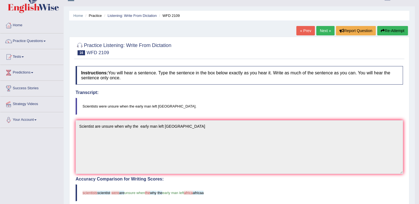
click at [383, 31] on icon "button" at bounding box center [383, 31] width 4 height 4
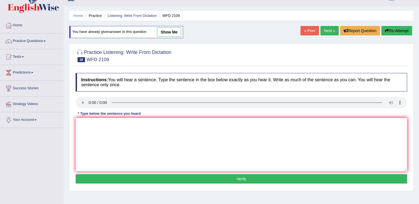
click at [159, 136] on textarea at bounding box center [241, 145] width 331 height 54
click at [105, 141] on textarea "Scient" at bounding box center [241, 145] width 331 height 54
type textarea "Scientists were unsure when the early man left Africa."
click at [126, 178] on button "Verify" at bounding box center [241, 178] width 331 height 9
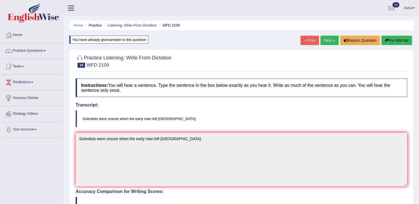
click at [330, 38] on link "Next »" at bounding box center [329, 40] width 18 height 9
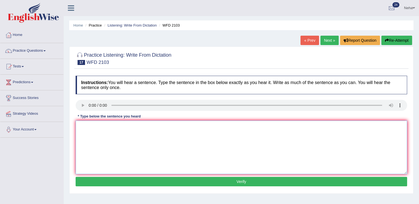
click at [95, 135] on textarea at bounding box center [241, 148] width 331 height 54
click at [157, 130] on textarea "Salt is produce from th esea water and" at bounding box center [241, 148] width 331 height 54
click at [106, 130] on textarea "Salt is produce from th esea water and" at bounding box center [241, 148] width 331 height 54
click at [138, 127] on textarea "Salt is produce produced from th esea water and" at bounding box center [241, 148] width 331 height 54
click at [188, 124] on textarea "Salt is produce produced from the sea water and" at bounding box center [241, 148] width 331 height 54
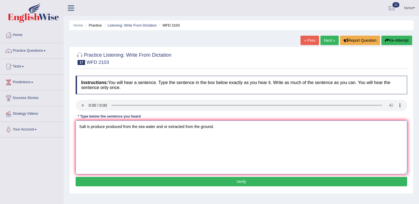
type textarea "Salt is produce produced from the sea water and or extracted from the ground."
click at [167, 179] on button "Verify" at bounding box center [241, 181] width 331 height 9
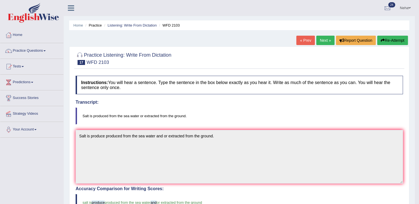
click at [327, 41] on link "Next »" at bounding box center [325, 40] width 18 height 9
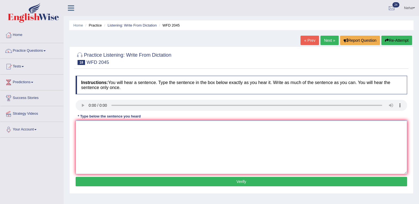
click at [100, 146] on textarea at bounding box center [241, 148] width 331 height 54
click at [111, 127] on textarea "The bus for london will leave late later than the plan planned." at bounding box center [241, 148] width 331 height 54
type textarea "The bus for london London will leave late later than the plan planned."
click at [124, 179] on button "Verify" at bounding box center [241, 181] width 331 height 9
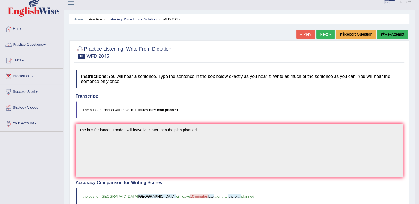
scroll to position [6, 0]
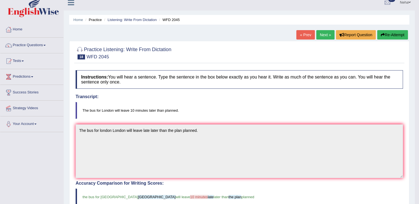
click at [393, 36] on button "Re-Attempt" at bounding box center [392, 34] width 31 height 9
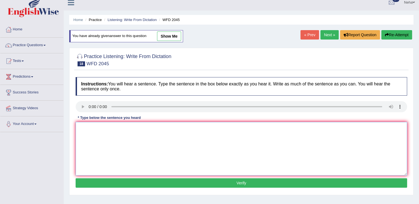
click at [202, 156] on textarea at bounding box center [241, 149] width 331 height 54
click at [100, 131] on textarea at bounding box center [241, 149] width 331 height 54
type textarea "t"
click at [128, 127] on textarea "The bus for london will leave later than planned plan." at bounding box center [241, 149] width 331 height 54
type textarea "The bus for london will leave ten minutes later than planned plan."
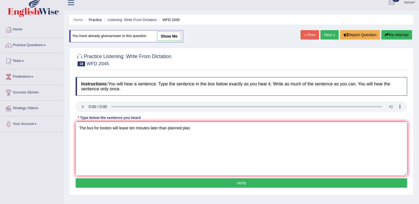
click at [147, 186] on button "Verify" at bounding box center [241, 183] width 331 height 9
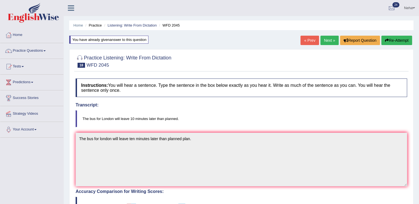
click at [332, 37] on link "Next »" at bounding box center [329, 40] width 18 height 9
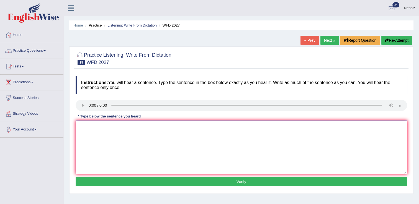
click at [102, 127] on textarea at bounding box center [241, 148] width 331 height 54
click at [100, 128] on textarea "Animal an dplants" at bounding box center [241, 148] width 331 height 54
click at [122, 129] on textarea "Animal and plants" at bounding box center [241, 148] width 331 height 54
click at [151, 129] on textarea "Animal and plants cells in a number" at bounding box center [241, 148] width 331 height 54
click at [119, 127] on textarea "Animal and plants cells in a number" at bounding box center [241, 148] width 331 height 54
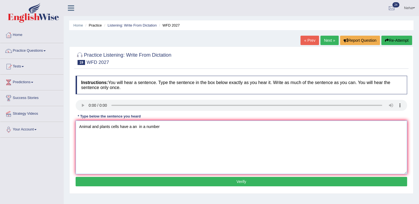
click at [197, 133] on textarea "Animal and plants cells have a an in a number" at bounding box center [241, 148] width 331 height 54
type textarea "Animal and plants cells have a an in a number of structures in common comman."
click at [155, 182] on button "Verify" at bounding box center [241, 181] width 331 height 9
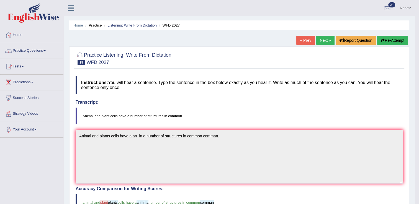
click at [323, 41] on link "Next »" at bounding box center [325, 40] width 18 height 9
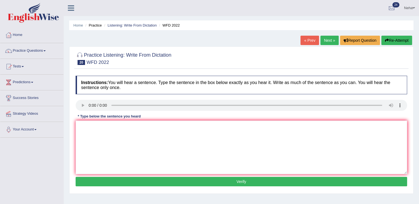
scroll to position [22, 0]
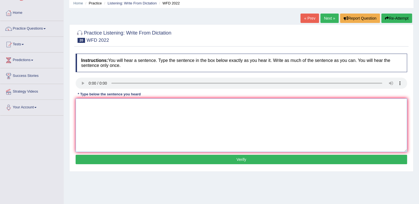
click at [82, 128] on textarea at bounding box center [241, 126] width 331 height 54
click at [129, 105] on textarea "Most of these students hav enot considered consider" at bounding box center [241, 126] width 331 height 54
click at [85, 77] on div "Instructions: You will hear a sentence. Type the sentence in the box below exac…" at bounding box center [241, 110] width 334 height 118
click at [205, 116] on textarea "Most of these students have not considered consider" at bounding box center [241, 126] width 331 height 54
type textarea "Most of these students have not considered consider this issue before."
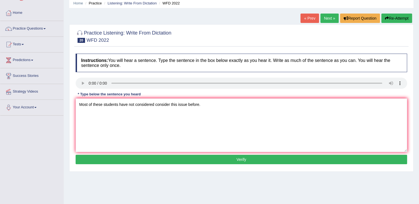
click at [155, 163] on button "Verify" at bounding box center [241, 159] width 331 height 9
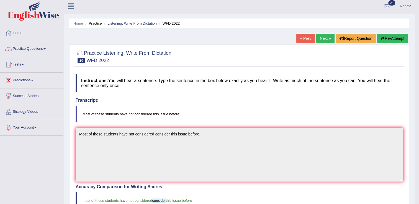
scroll to position [0, 0]
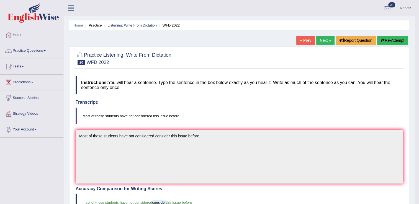
click at [322, 39] on link "Next »" at bounding box center [325, 40] width 18 height 9
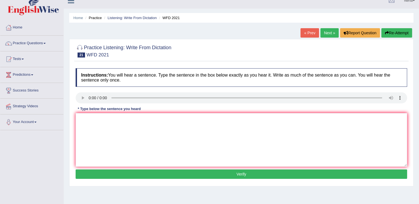
scroll to position [8, 0]
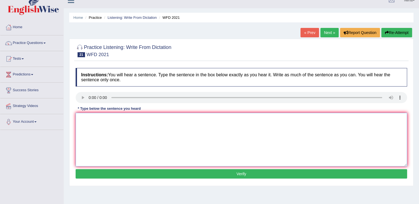
click at [122, 141] on textarea at bounding box center [241, 140] width 331 height 54
click at [130, 124] on textarea "The city is found" at bounding box center [241, 140] width 331 height 54
type textarea "The city is found is"
click at [150, 126] on textarea "The city is found is" at bounding box center [241, 140] width 331 height 54
click at [182, 119] on textarea "The city is found is a creative an insentive rol roll roal" at bounding box center [241, 140] width 331 height 54
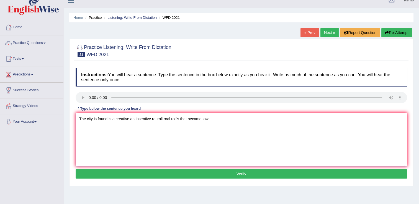
type textarea "The city is found is a creative an insentive rol roll roal roll's that became l…"
click at [195, 173] on button "Verify" at bounding box center [241, 173] width 331 height 9
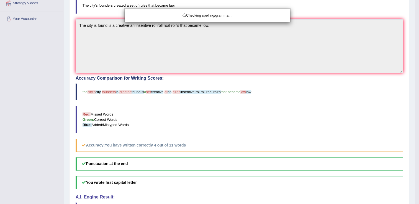
scroll to position [111, 0]
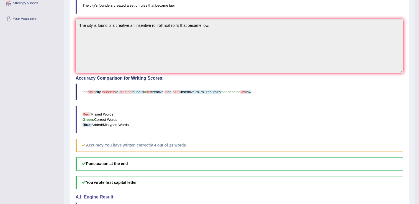
click at [222, 166] on h5 "Punctuation at the end" at bounding box center [239, 164] width 327 height 13
click at [222, 167] on h5 "Punctuation at the end" at bounding box center [239, 164] width 327 height 13
click at [233, 176] on h5 "You wrote first capital letter" at bounding box center [239, 182] width 327 height 13
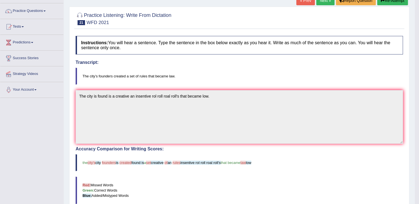
scroll to position [0, 0]
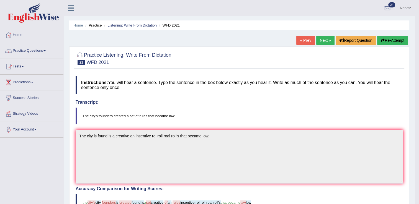
click at [397, 37] on button "Re-Attempt" at bounding box center [392, 40] width 31 height 9
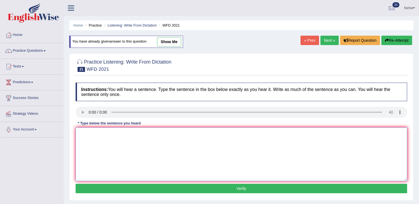
click at [208, 141] on textarea at bounding box center [241, 155] width 331 height 54
type textarea "t"
click at [117, 144] on textarea "The city's" at bounding box center [241, 155] width 331 height 54
type textarea "The city's founders created a"
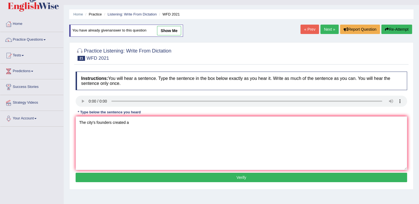
scroll to position [11, 0]
click at [138, 127] on textarea "The city's founders created a" at bounding box center [241, 144] width 331 height 54
click at [150, 126] on textarea "The city's founders created a set of rolls" at bounding box center [241, 144] width 331 height 54
type textarea "The city's founders created a set of rolls they that became low law."
click at [164, 179] on button "Verify" at bounding box center [241, 177] width 331 height 9
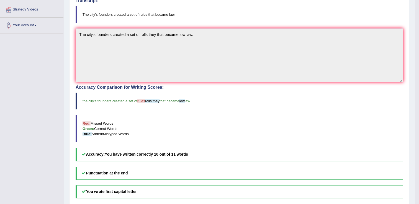
scroll to position [0, 0]
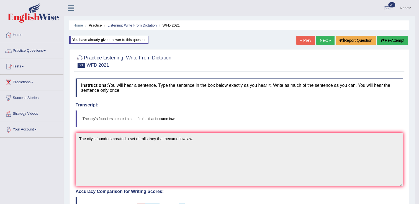
click at [327, 40] on link "Next »" at bounding box center [325, 40] width 18 height 9
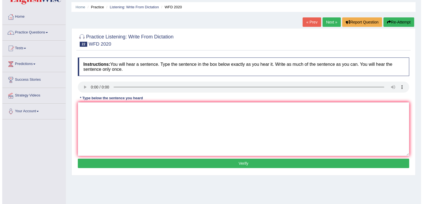
scroll to position [19, 0]
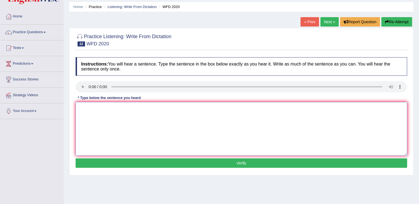
click at [101, 127] on textarea at bounding box center [241, 129] width 331 height 54
click at [164, 111] on textarea "The chemistry building is located" at bounding box center [241, 129] width 331 height 54
click at [166, 107] on textarea "The chemistry building is located near the enteranc eto the campus." at bounding box center [241, 129] width 331 height 54
click at [166, 108] on textarea "The chemistry building is located near the enteranc eto the campus." at bounding box center [241, 129] width 331 height 54
type textarea "The chemistry building is located near the enteranc entrance eto the campus."
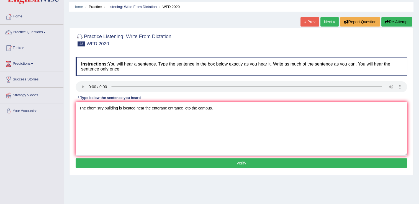
click at [179, 164] on button "Verify" at bounding box center [241, 163] width 331 height 9
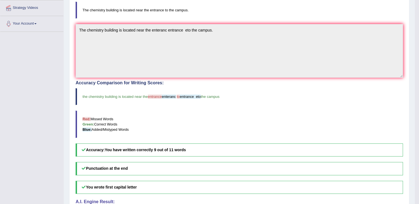
scroll to position [0, 0]
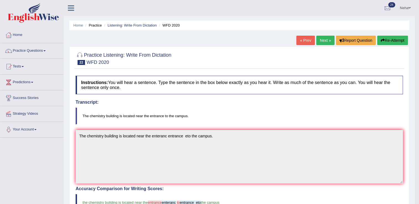
click at [385, 42] on button "Re-Attempt" at bounding box center [392, 40] width 31 height 9
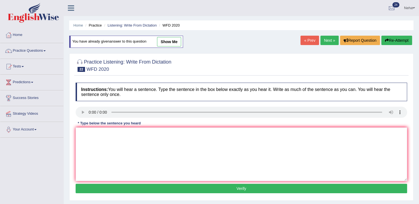
click at [201, 141] on textarea at bounding box center [241, 155] width 331 height 54
click at [184, 141] on textarea "The chemisty building is located near the entrance" at bounding box center [241, 155] width 331 height 54
type textarea "The chemisty building is located near the entrance to the campus."
click at [161, 187] on button "Verify" at bounding box center [241, 188] width 331 height 9
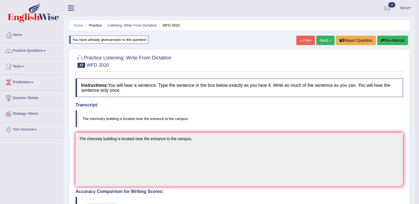
click at [325, 41] on link "Next »" at bounding box center [325, 40] width 18 height 9
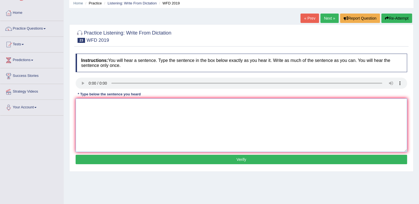
click at [96, 127] on textarea at bounding box center [241, 126] width 331 height 54
type textarea "Speed is to find out how quickly the object of person can be move moved."
click at [94, 157] on button "Verify" at bounding box center [241, 159] width 331 height 9
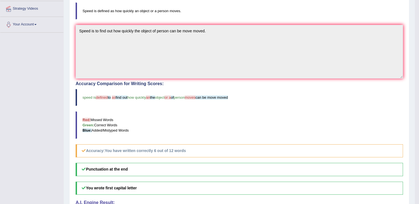
scroll to position [126, 0]
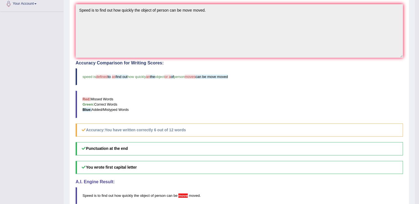
click at [195, 150] on h5 "Punctuation at the end" at bounding box center [239, 148] width 327 height 13
click at [226, 127] on h5 "Accuracy: You have written correctly 6 out of 12 words" at bounding box center [239, 130] width 327 height 13
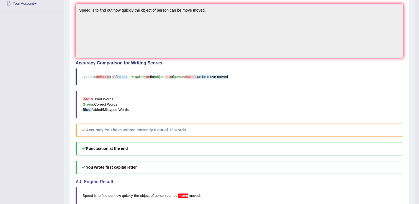
click at [226, 127] on h5 "Accuracy: You have written correctly 6 out of 12 words" at bounding box center [239, 130] width 327 height 13
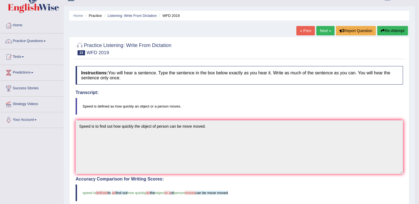
scroll to position [9, 0]
click at [385, 29] on button "Re-Attempt" at bounding box center [392, 30] width 31 height 9
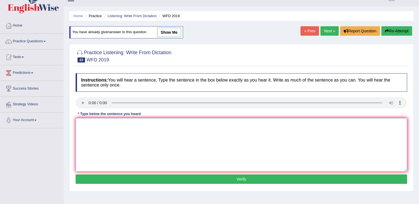
click at [215, 127] on textarea at bounding box center [241, 145] width 331 height 54
click at [104, 122] on textarea at bounding box center [241, 145] width 331 height 54
click at [82, 121] on textarea "S" at bounding box center [241, 145] width 331 height 54
click at [101, 122] on textarea "Speed" at bounding box center [241, 145] width 331 height 54
type textarea "Speed is defined"
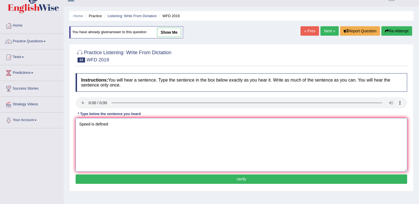
click at [118, 120] on textarea "Speed is defined" at bounding box center [241, 145] width 331 height 54
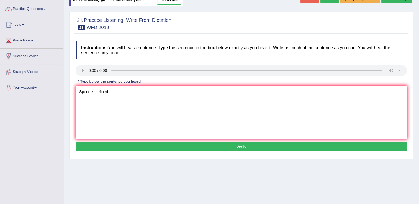
scroll to position [43, 0]
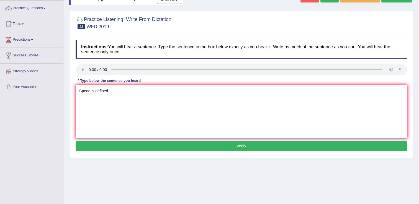
click at [144, 100] on textarea "Speed is defined" at bounding box center [241, 112] width 331 height 54
click at [116, 88] on textarea "Speed is defined" at bounding box center [241, 112] width 331 height 54
click at [123, 88] on textarea "Speed is defined" at bounding box center [241, 112] width 331 height 54
click at [149, 93] on textarea "Speed is defined as how quickly and" at bounding box center [241, 112] width 331 height 54
click at [144, 138] on textarea "Speed is defined as how quickly and an object and the person moved move." at bounding box center [241, 112] width 331 height 54
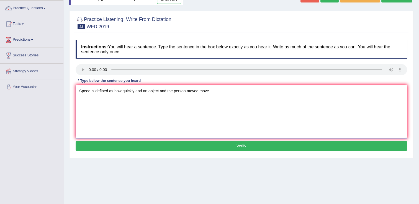
click at [144, 138] on textarea "Speed is defined as how quickly and an object and the person moved move." at bounding box center [241, 112] width 331 height 54
type textarea "Speed is defined as how quickly and an object and the person moved move."
click at [145, 145] on button "Verify" at bounding box center [241, 145] width 331 height 9
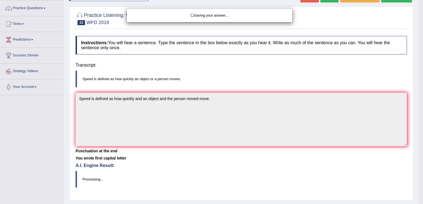
click at [145, 145] on body "Toggle navigation Home Practice Questions Speaking Practice Read Aloud Repeat S…" at bounding box center [211, 59] width 423 height 204
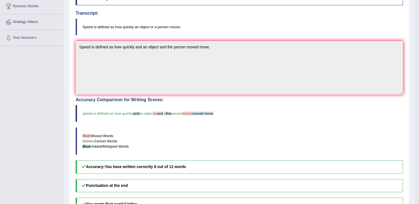
scroll to position [97, 0]
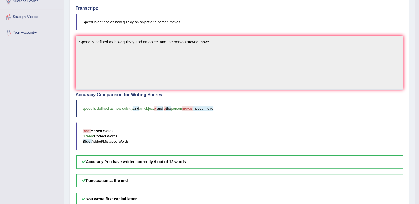
click at [191, 108] on span "moves" at bounding box center [187, 109] width 11 height 4
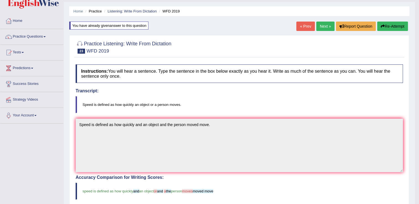
scroll to position [14, 0]
click at [396, 26] on button "Re-Attempt" at bounding box center [392, 26] width 31 height 9
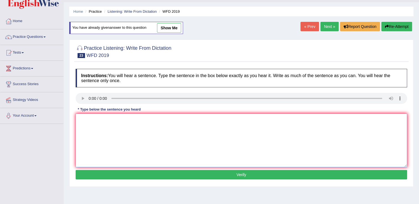
click at [101, 146] on textarea at bounding box center [241, 141] width 331 height 54
type textarea "Speed is defined that"
click at [127, 117] on textarea "Speed is defined that" at bounding box center [241, 141] width 331 height 54
click at [152, 128] on textarea "Speed is defined that" at bounding box center [241, 141] width 331 height 54
click at [161, 118] on textarea "Speed is defined as how quilcky" at bounding box center [241, 141] width 331 height 54
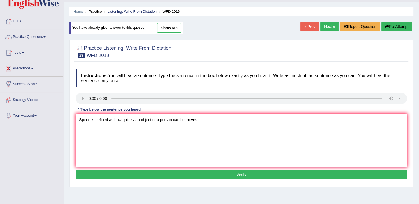
type textarea "Speed is defined as how quilcky an object or a person can be moves."
click at [188, 174] on button "Verify" at bounding box center [241, 174] width 331 height 9
